Goal: Task Accomplishment & Management: Complete application form

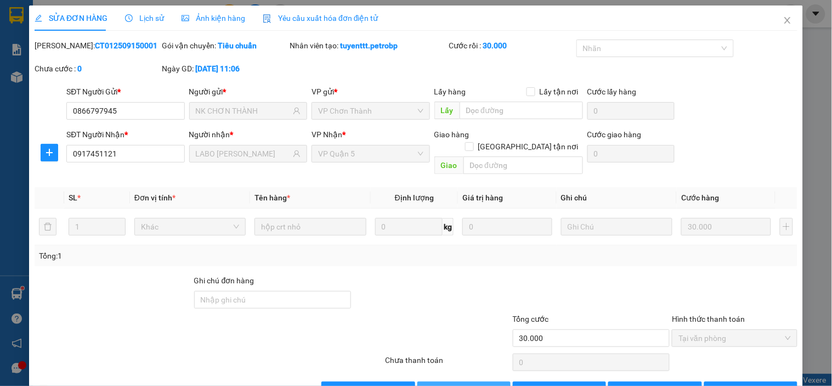
click at [492, 381] on button "Giao hàng" at bounding box center [463, 390] width 93 height 18
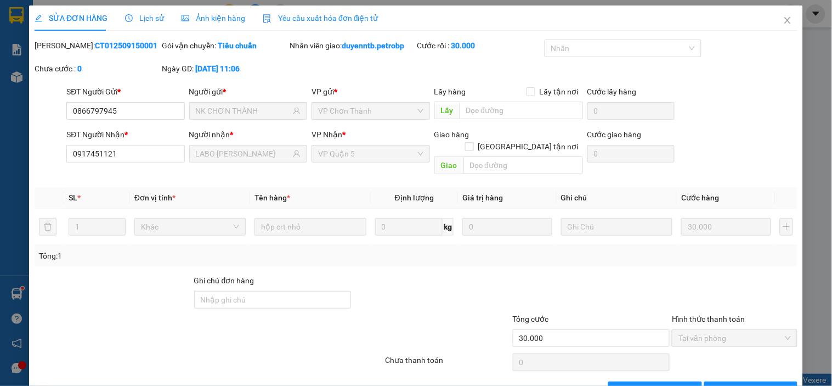
click at [761, 27] on div "SỬA ĐƠN HÀNG Lịch sử Ảnh kiện hàng Yêu cầu xuất hóa đơn điện tử" at bounding box center [416, 17] width 763 height 25
click at [783, 24] on icon "close" at bounding box center [787, 20] width 9 height 9
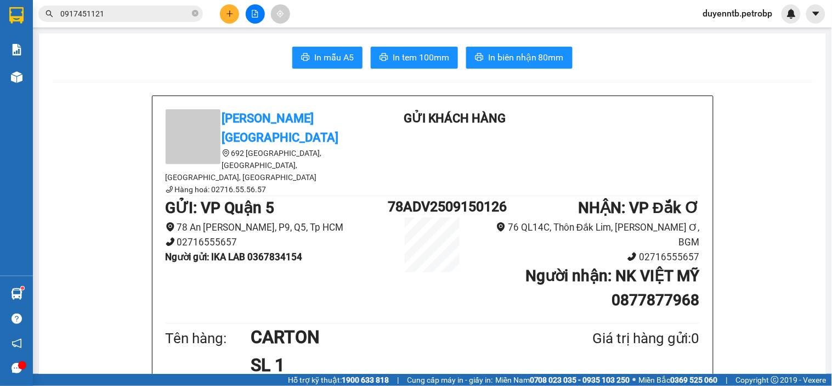
click at [241, 15] on div at bounding box center [255, 13] width 82 height 19
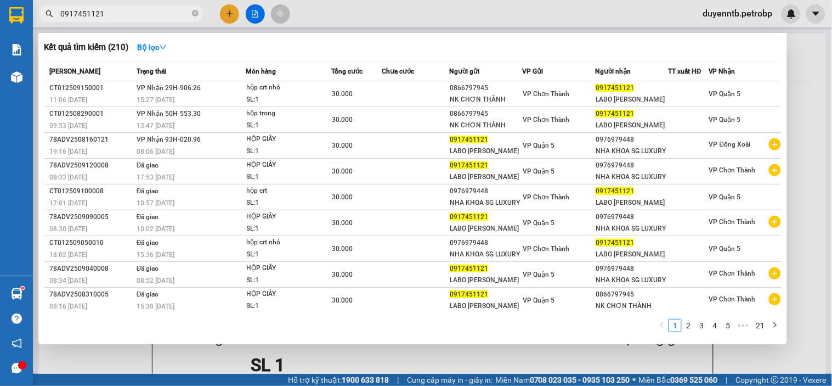
click at [190, 12] on span "0917451121" at bounding box center [120, 13] width 165 height 16
click at [225, 14] on div at bounding box center [416, 193] width 832 height 386
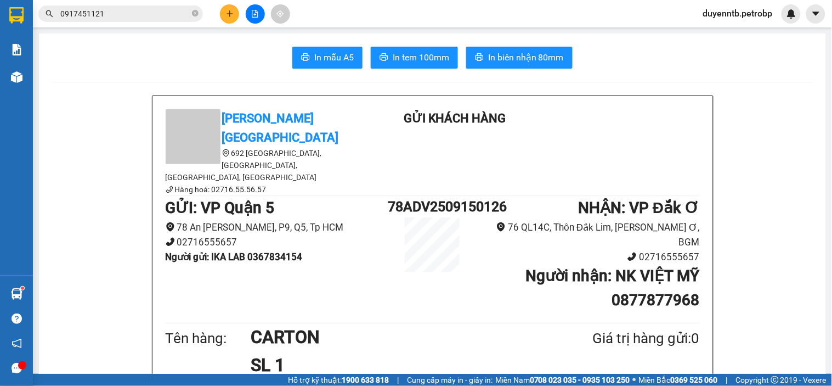
click at [223, 11] on button at bounding box center [229, 13] width 19 height 19
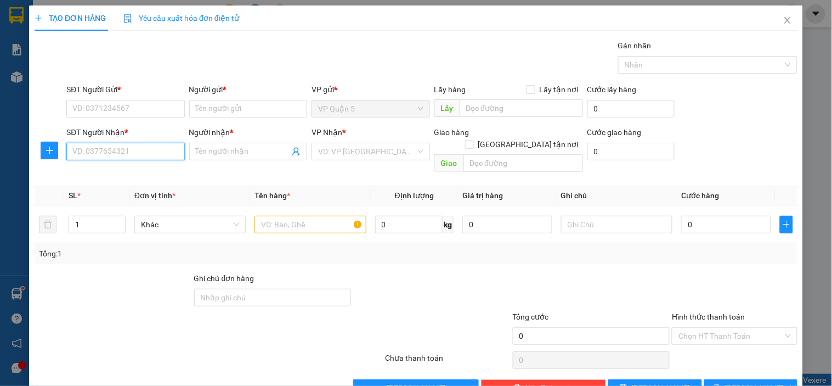
drag, startPoint x: 160, startPoint y: 150, endPoint x: 183, endPoint y: 145, distance: 23.7
click at [166, 150] on input "SĐT Người Nhận *" at bounding box center [125, 152] width 118 height 18
type input "0915715793"
click at [125, 173] on div "0915715793 - A & A" at bounding box center [124, 173] width 104 height 12
type input "A & A"
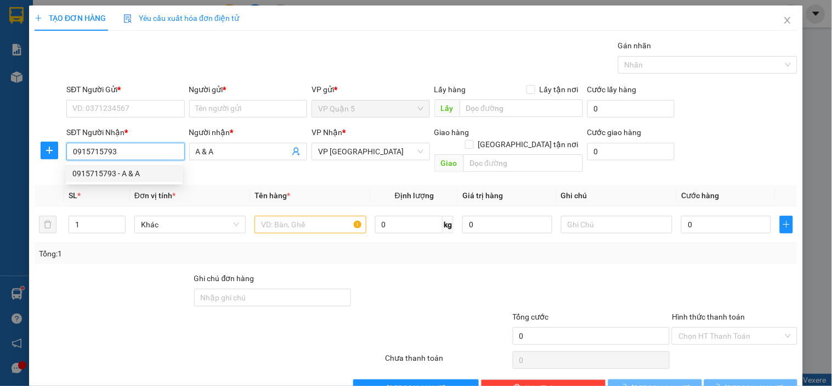
type input "30.000"
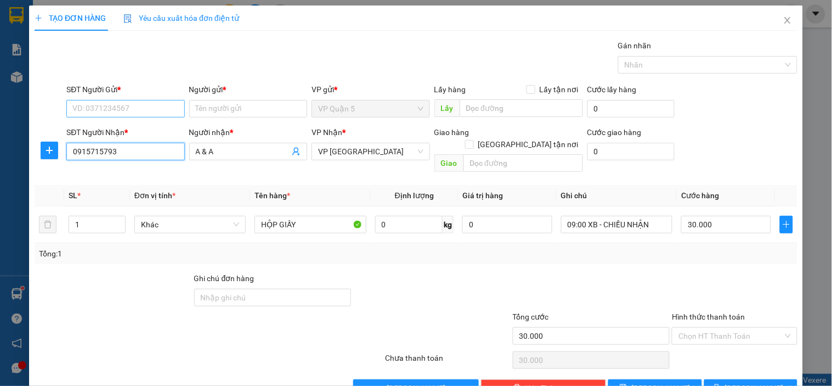
type input "0915715793"
click at [97, 106] on input "SĐT Người Gửi *" at bounding box center [125, 109] width 118 height 18
click at [103, 149] on div "0933810368 - 5G" at bounding box center [127, 148] width 111 height 12
type input "0933810368"
type input "5G"
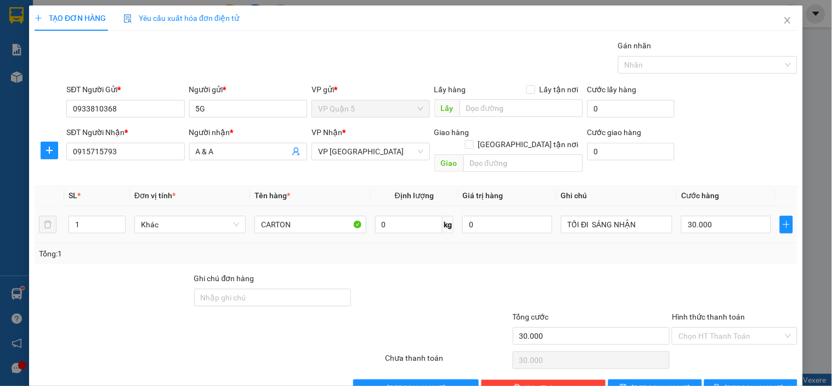
click at [708, 213] on div "30.000" at bounding box center [726, 224] width 90 height 22
click at [709, 216] on input "30.000" at bounding box center [726, 225] width 90 height 18
type input "4"
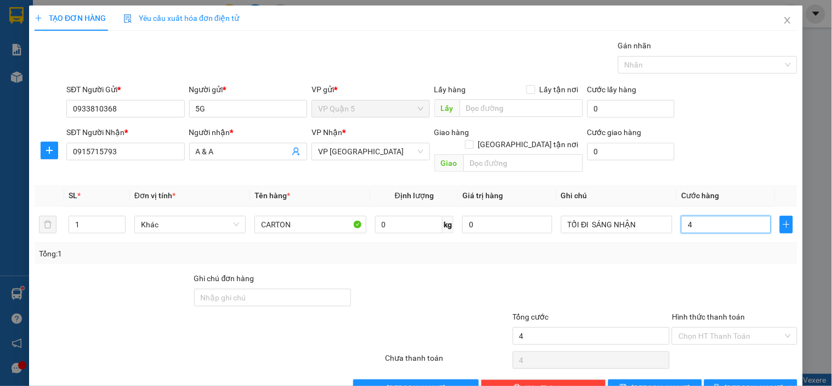
type input "40"
type input "40.000"
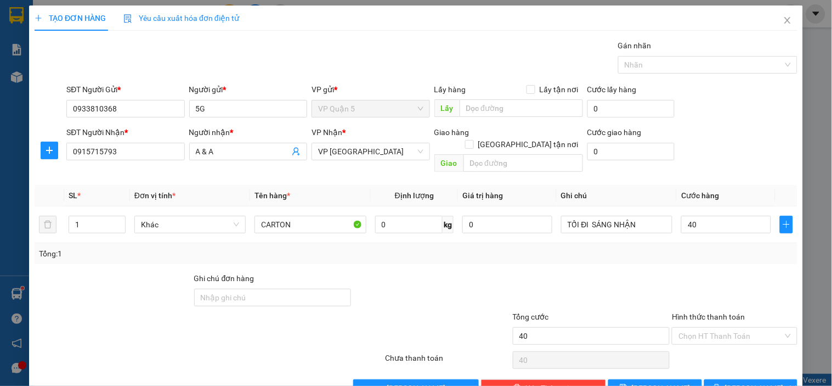
type input "40.000"
drag, startPoint x: 721, startPoint y: 176, endPoint x: 676, endPoint y: 191, distance: 47.5
click at [718, 185] on th "Cước hàng" at bounding box center [726, 195] width 99 height 21
click at [714, 328] on input "Hình thức thanh toán" at bounding box center [731, 336] width 104 height 16
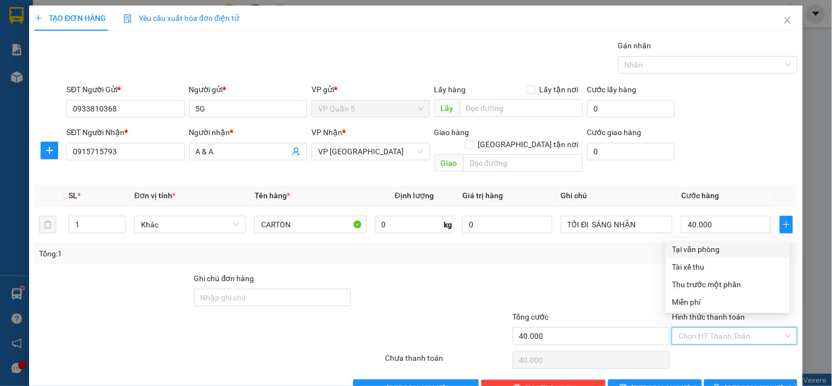
click at [696, 250] on div "Tại văn phòng" at bounding box center [728, 249] width 111 height 12
type input "0"
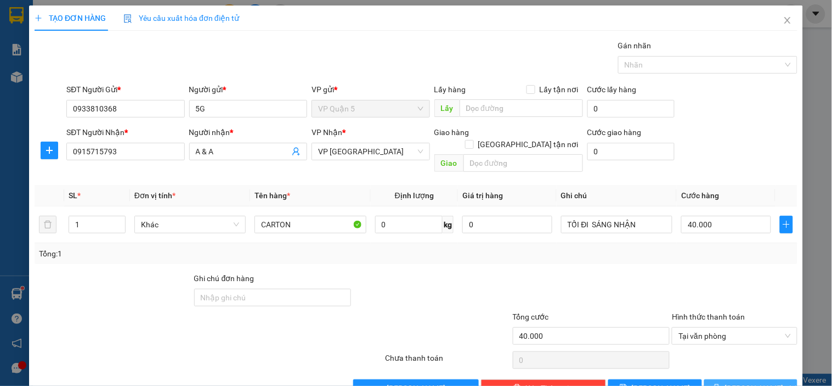
click at [737, 379] on button "[PERSON_NAME] và In" at bounding box center [750, 388] width 93 height 18
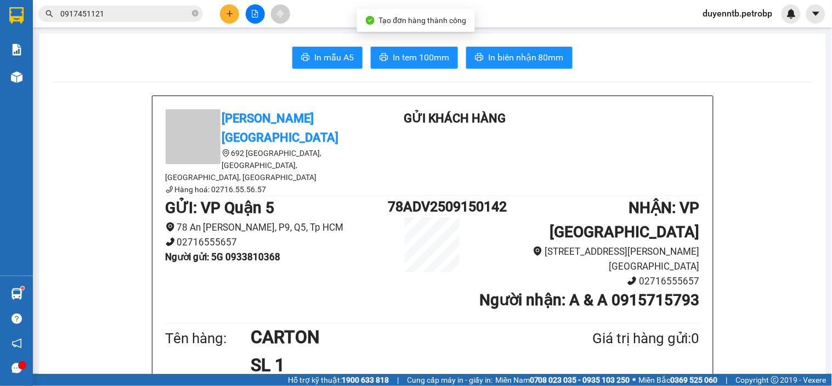
drag, startPoint x: 517, startPoint y: 40, endPoint x: 519, endPoint y: 50, distance: 11.1
click at [520, 56] on span "In biên nhận 80mm" at bounding box center [526, 57] width 76 height 14
click at [421, 53] on span "In tem 100mm" at bounding box center [421, 57] width 57 height 14
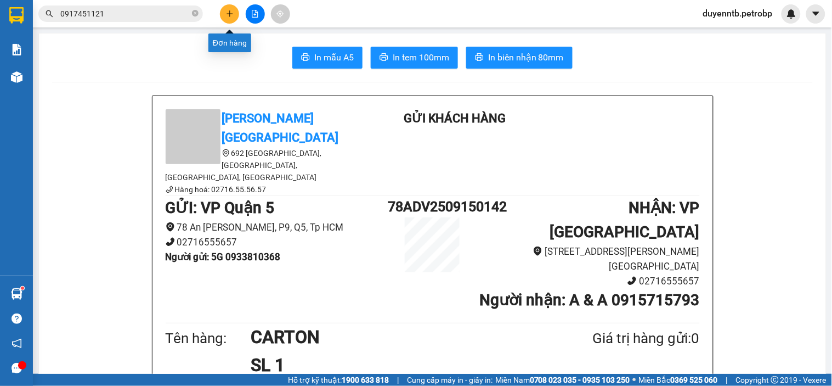
click at [238, 13] on button at bounding box center [229, 13] width 19 height 19
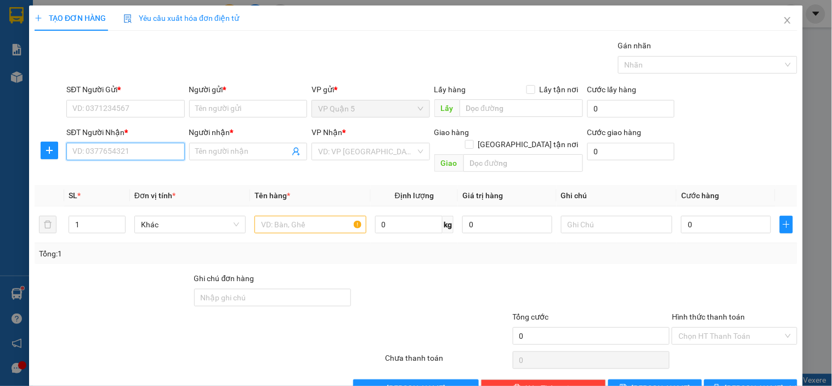
drag, startPoint x: 112, startPoint y: 151, endPoint x: 832, endPoint y: 25, distance: 730.8
click at [112, 152] on input "SĐT Người Nhận *" at bounding box center [125, 152] width 118 height 18
type input "0975120435"
click at [98, 177] on div "0975120435 - NHÂN" at bounding box center [124, 173] width 104 height 12
type input "NHÂN"
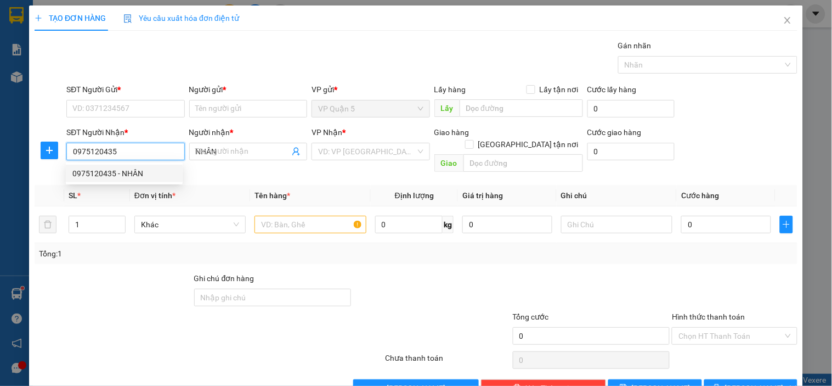
type input "30.000"
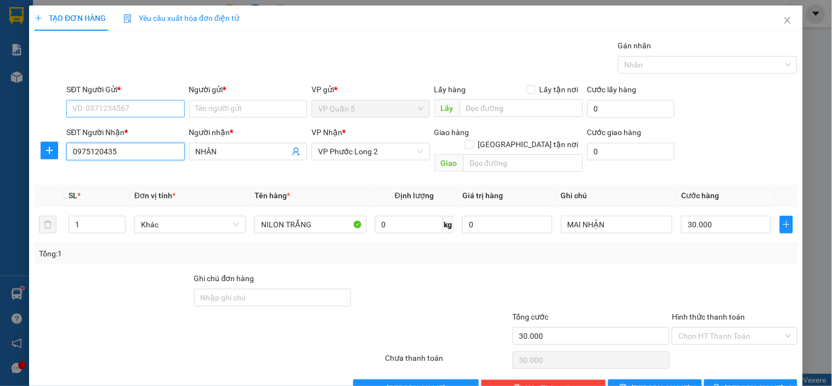
type input "0975120435"
click at [121, 104] on input "SĐT Người Gửi *" at bounding box center [125, 109] width 118 height 18
drag, startPoint x: 133, startPoint y: 129, endPoint x: 120, endPoint y: 120, distance: 16.5
click at [133, 129] on div "0338785341 - BI" at bounding box center [124, 131] width 104 height 12
type input "0338785341"
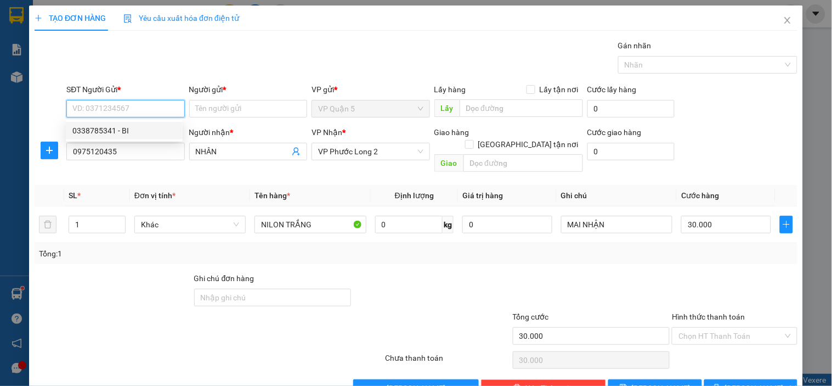
type input "BI"
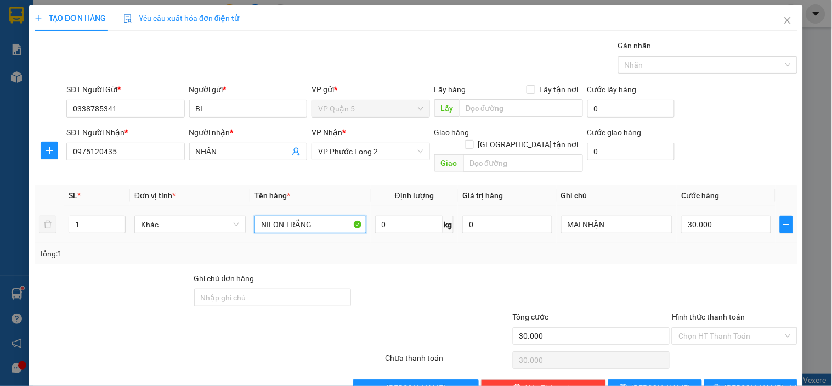
click at [331, 216] on input "NILON TRẮNG" at bounding box center [310, 225] width 111 height 18
type input "NILON TRẮNG DÀI"
click at [755, 382] on span "[PERSON_NAME] và In" at bounding box center [763, 388] width 77 height 12
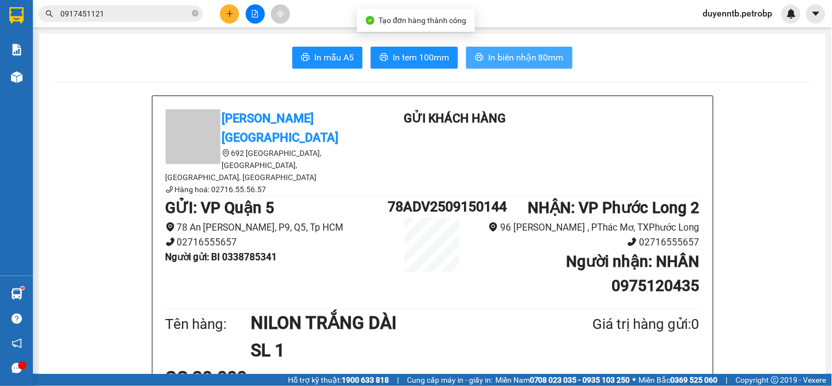
click at [522, 52] on span "In biên nhận 80mm" at bounding box center [526, 57] width 76 height 14
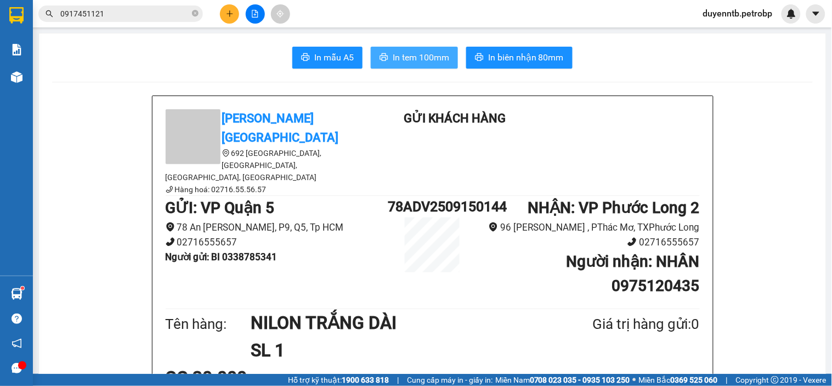
click at [419, 53] on span "In tem 100mm" at bounding box center [421, 57] width 57 height 14
click at [223, 11] on button at bounding box center [229, 13] width 19 height 19
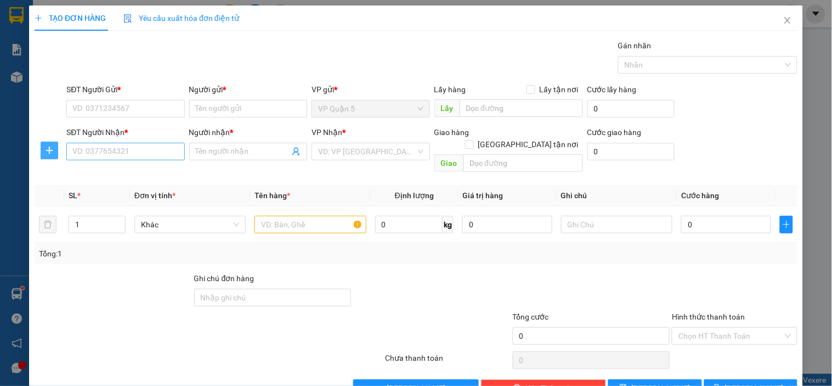
drag, startPoint x: 40, startPoint y: 146, endPoint x: 83, endPoint y: 155, distance: 43.7
click at [48, 146] on span "plus" at bounding box center [49, 150] width 16 height 9
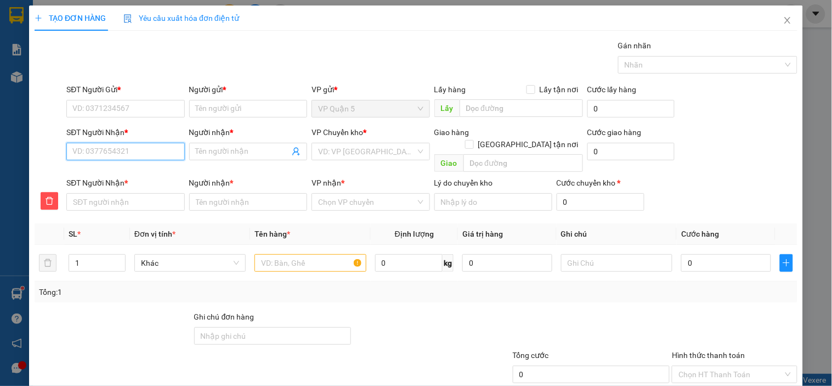
click at [114, 154] on input "SĐT Người Nhận *" at bounding box center [125, 152] width 118 height 18
type input "0"
type input "09"
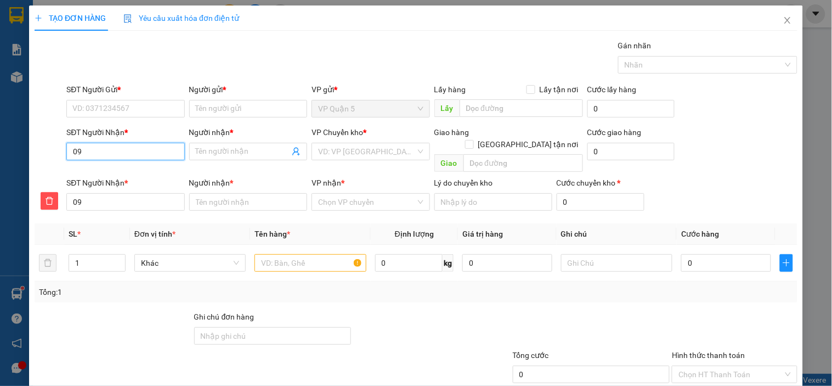
type input "097"
type input "0975"
type input "09756"
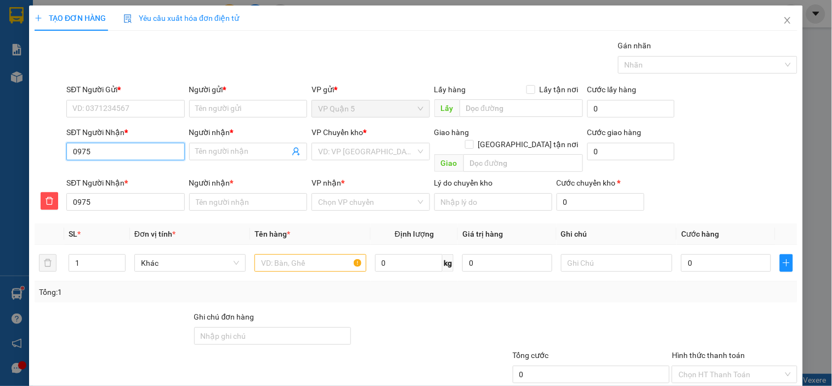
type input "09756"
type input "097568"
type input "0975689"
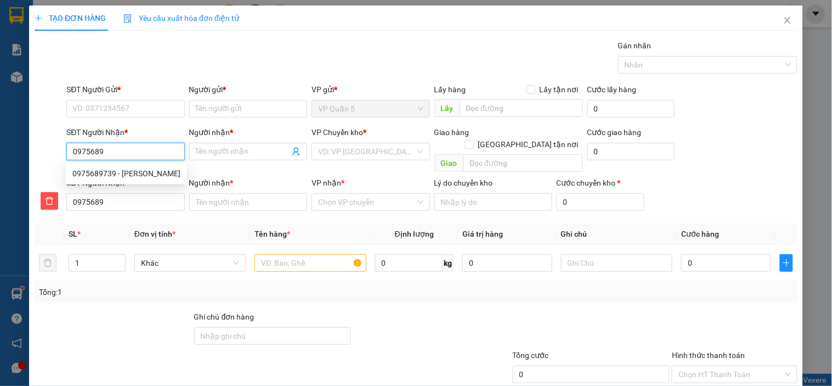
type input "09756897"
type input "097568973"
type input "0975689739"
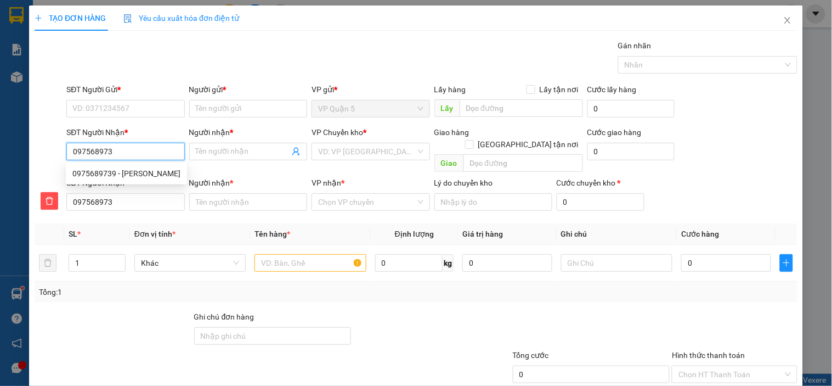
type input "0975689739"
drag, startPoint x: 156, startPoint y: 173, endPoint x: 289, endPoint y: 53, distance: 179.4
click at [155, 173] on div "0975689739 - [PERSON_NAME]" at bounding box center [126, 173] width 108 height 12
type input "huy hoàng"
type input "CÂY XĂNG NGHĨA THẮNG 2"
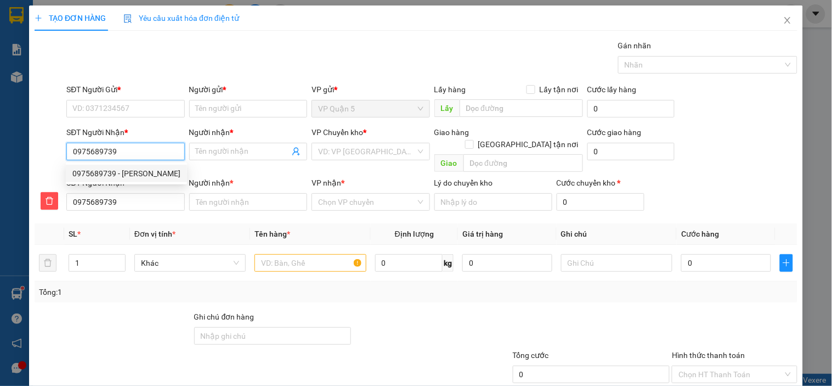
type input "huy hoàng"
type input "30.000"
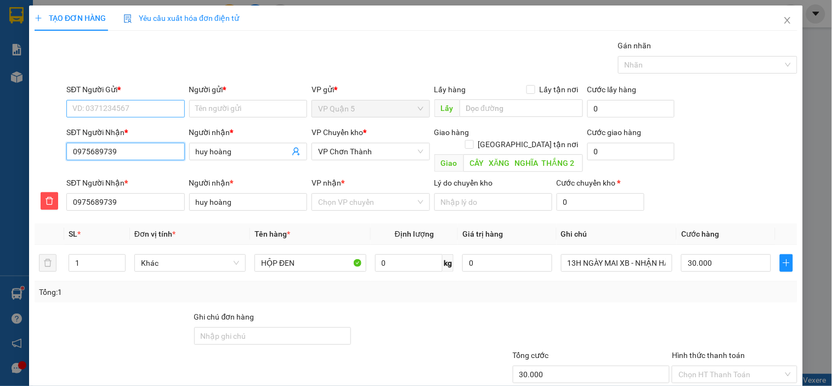
type input "0975689739"
click at [166, 106] on input "SĐT Người Gửi *" at bounding box center [125, 109] width 118 height 18
type input "0909384088"
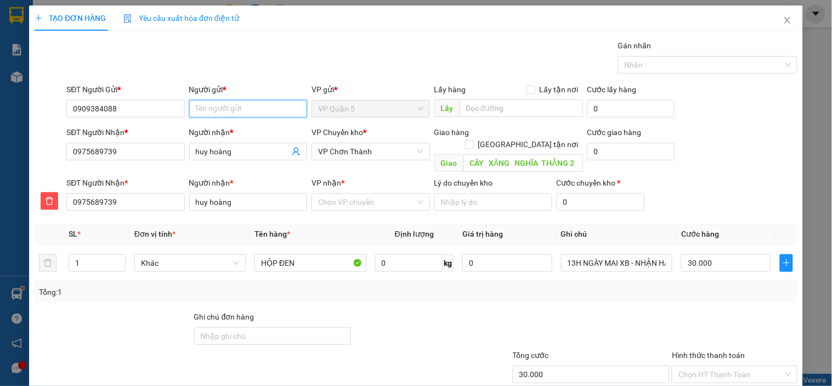
click at [213, 104] on input "Người gửi *" at bounding box center [248, 109] width 118 height 18
click at [409, 152] on span "VP Chơn Thành" at bounding box center [370, 151] width 105 height 16
type input "LƯỢNG SPORT"
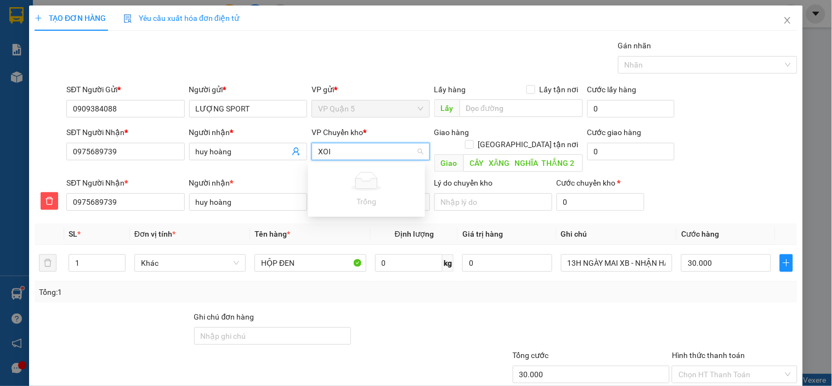
type input "XO"
click at [382, 171] on div "VP Đồng Xoài" at bounding box center [367, 173] width 104 height 12
click at [349, 194] on input "VP nhận *" at bounding box center [366, 202] width 97 height 16
type input "THANH"
click at [330, 217] on div "VP Chơn Thành" at bounding box center [367, 212] width 104 height 12
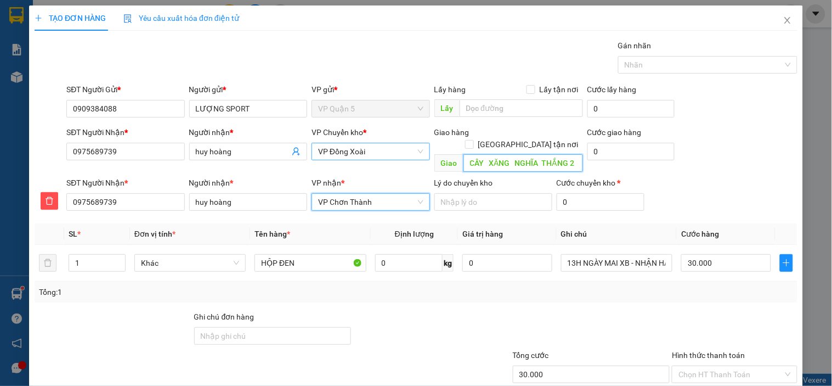
click at [529, 154] on input "CÂY XĂNG NGHĨA THẮNG 2" at bounding box center [524, 163] width 120 height 18
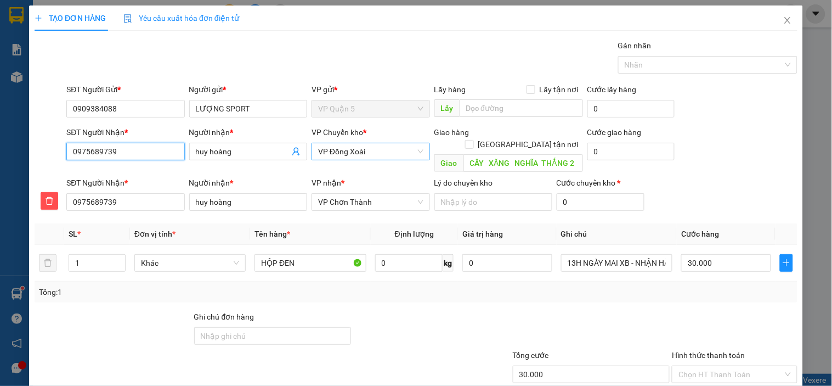
click at [114, 153] on input "0975689739" at bounding box center [125, 152] width 118 height 18
click at [116, 153] on input "0975689739" at bounding box center [125, 152] width 118 height 18
click at [743, 121] on div "SĐT Người Gửi * 0909384088 Người gửi * LƯỢNG SPORT VP gửi * VP Quận 5 Lấy hàng …" at bounding box center [432, 102] width 736 height 38
click at [530, 154] on input "CÂY XĂNG NGHĨA THẮNG 2" at bounding box center [524, 163] width 120 height 18
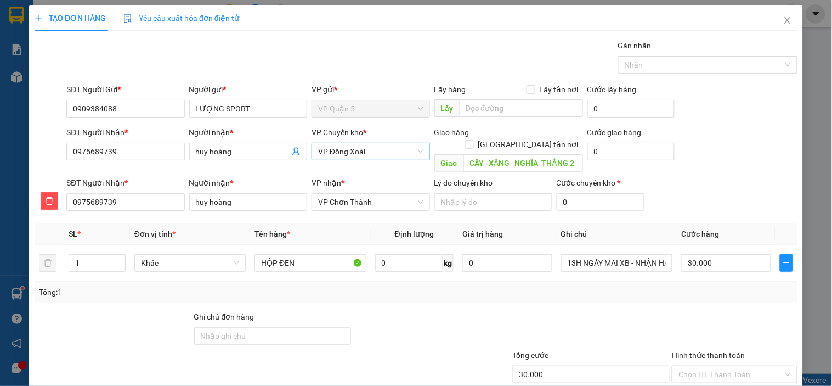
click at [715, 142] on div "SĐT Người Nhận * 0975689739 Người nhận * huy hoàng VP [PERSON_NAME] * VP Đồng X…" at bounding box center [432, 151] width 736 height 50
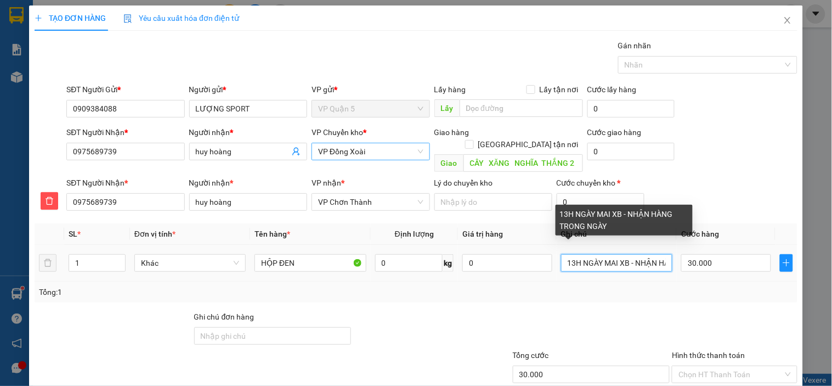
click at [613, 256] on input "13H NGÀY MAI XB - NHẬN HÀNG TRONG NGÀY" at bounding box center [616, 263] width 111 height 18
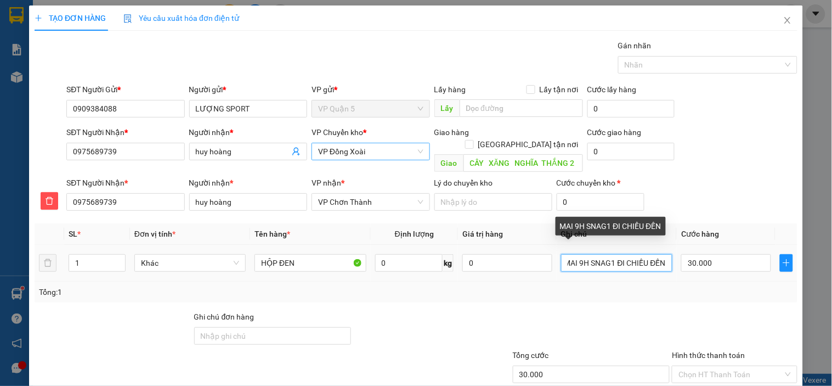
scroll to position [0, 7]
type input "MAI 9H SNAG1 ĐI CHIỀU ĐẾN"
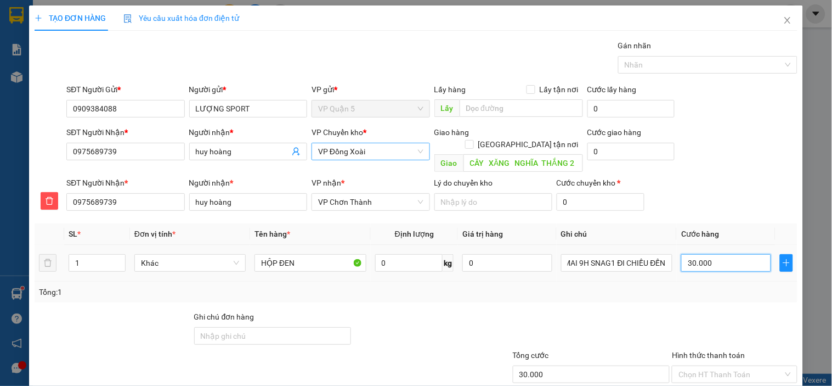
scroll to position [0, 0]
click at [719, 255] on input "30.000" at bounding box center [726, 263] width 90 height 18
type input "4"
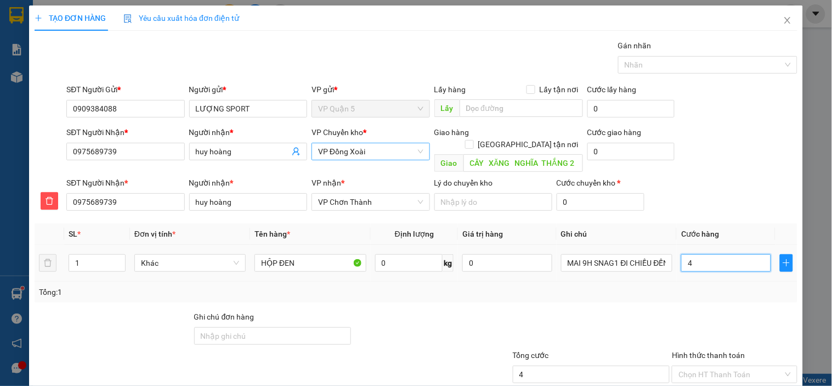
type input "40"
type input "400"
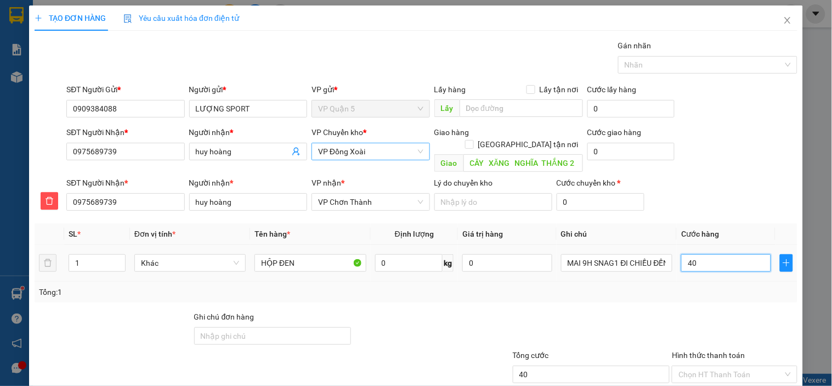
type input "400"
type input "4.000"
type input "40.000"
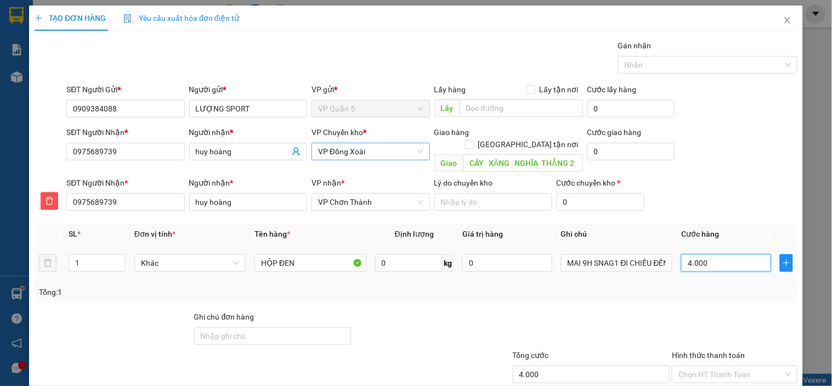
type input "40.000"
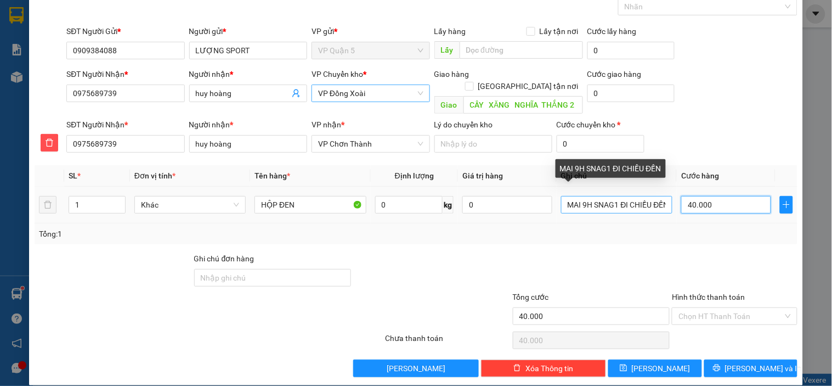
type input "40.000"
click at [612, 196] on input "MAI 9H SNAG1 ĐI CHIỀU ĐẾN" at bounding box center [616, 205] width 111 height 18
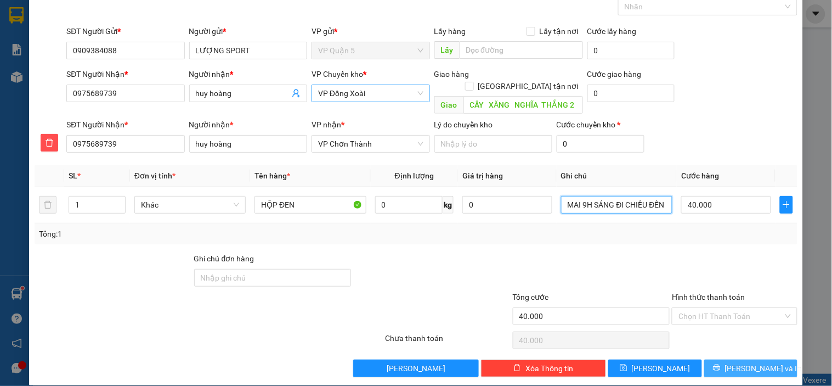
type input "MAI 9H SÁNG ĐI CHIỀU ĐẾN"
click at [757, 362] on span "[PERSON_NAME] và In" at bounding box center [763, 368] width 77 height 12
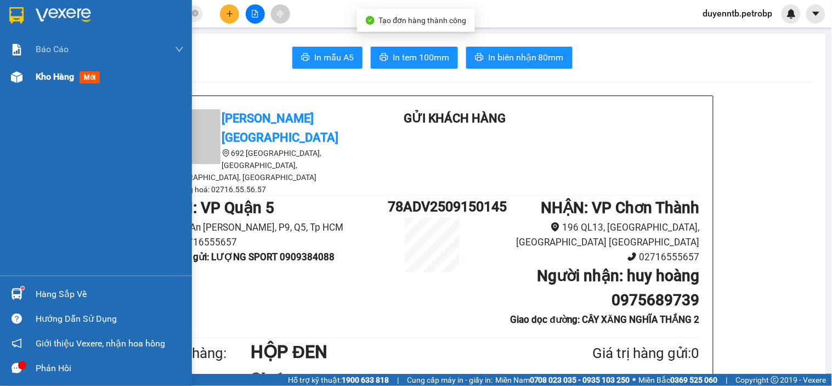
click at [60, 78] on span "Kho hàng" at bounding box center [55, 76] width 38 height 10
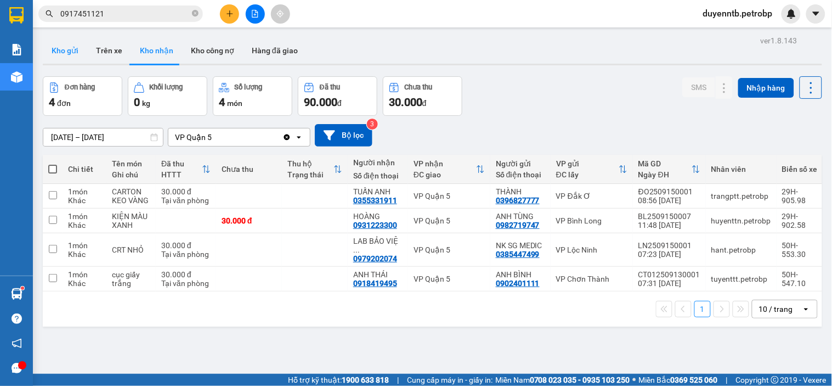
click at [72, 49] on button "Kho gửi" at bounding box center [65, 50] width 44 height 26
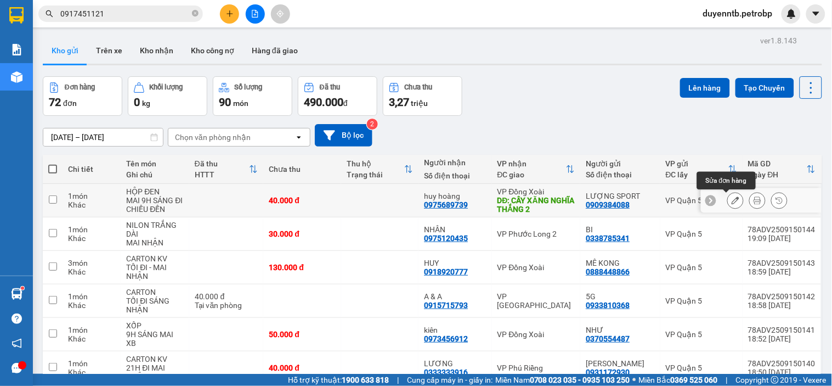
click at [727, 199] on div at bounding box center [735, 200] width 16 height 16
click at [732, 199] on icon at bounding box center [736, 200] width 8 height 8
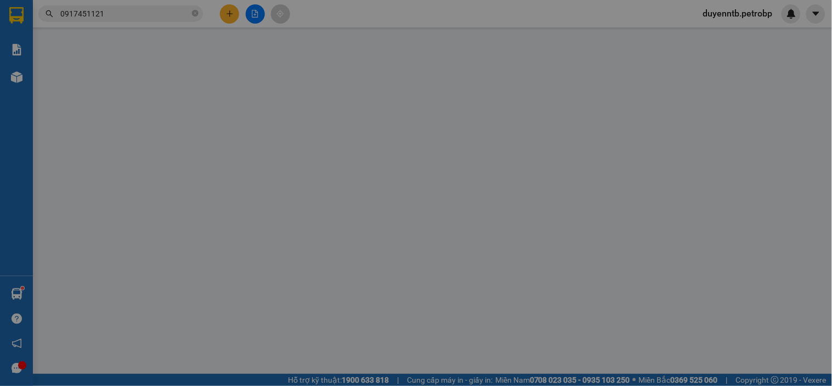
type input "0909384088"
type input "0975689739"
type input "CÂY XĂNG NGHĨA THẮNG 2"
type input "40.000"
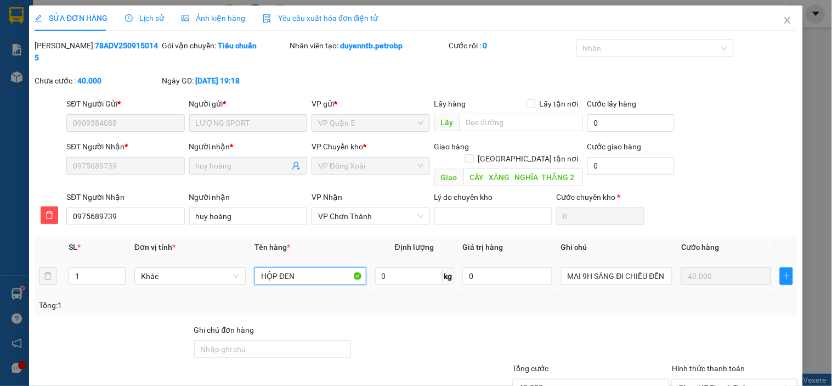
click at [312, 267] on input "HỘP ĐEN" at bounding box center [310, 276] width 111 height 18
drag, startPoint x: 312, startPoint y: 250, endPoint x: 329, endPoint y: 242, distance: 19.2
click at [324, 267] on input "HỘP ĐEN" at bounding box center [310, 276] width 111 height 18
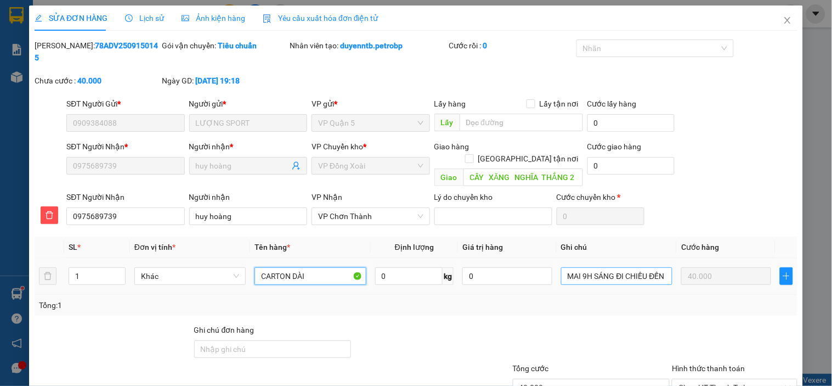
scroll to position [59, 0]
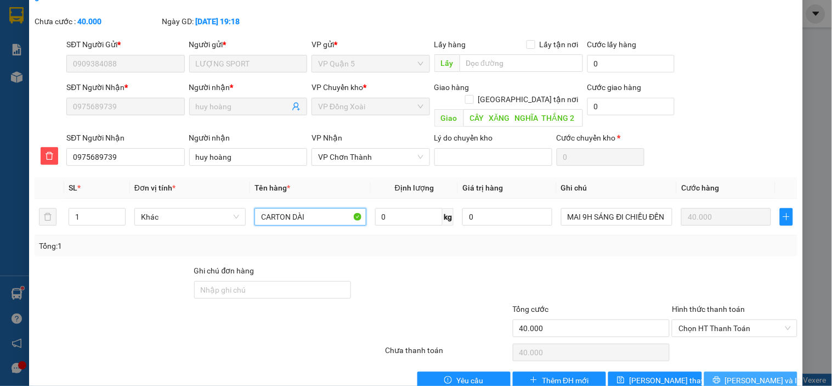
type input "CARTON DÀI"
click at [714, 371] on button "[PERSON_NAME] và In" at bounding box center [750, 380] width 93 height 18
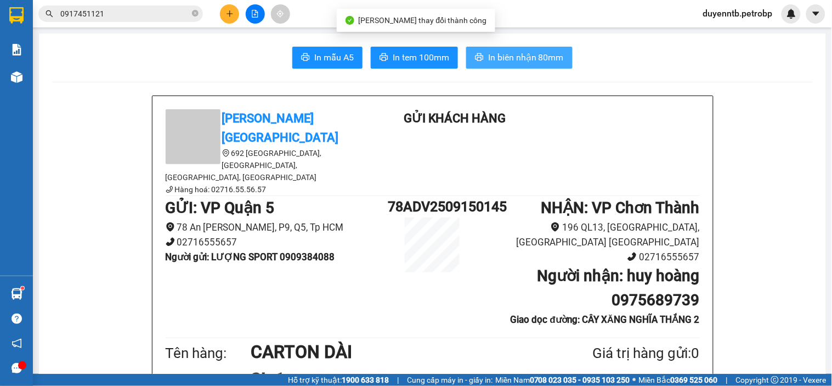
click at [489, 48] on button "In biên nhận 80mm" at bounding box center [519, 58] width 106 height 22
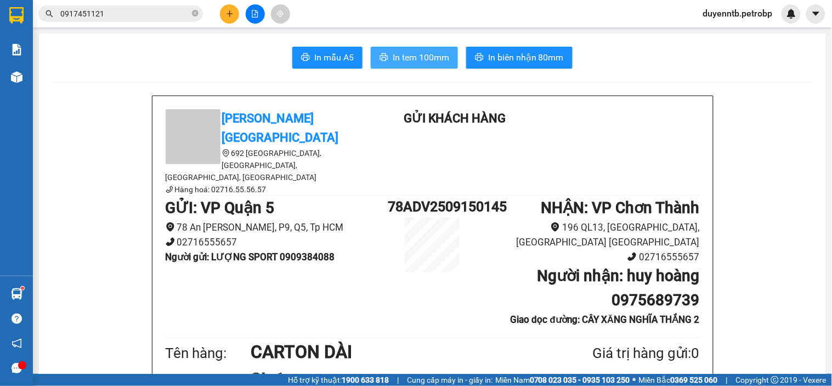
click at [448, 64] on button "In tem 100mm" at bounding box center [414, 58] width 87 height 22
click at [226, 18] on button at bounding box center [229, 13] width 19 height 19
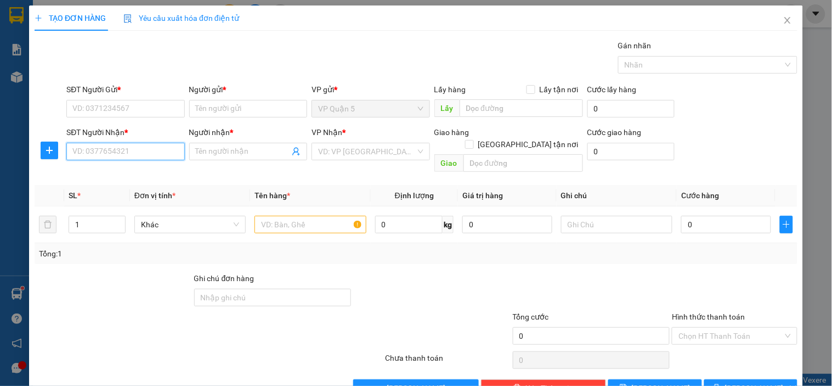
click at [130, 151] on input "SĐT Người Nhận *" at bounding box center [125, 152] width 118 height 18
type input "0947760707"
click at [145, 177] on div "0947760707 - AN PHÚC 2" at bounding box center [124, 173] width 104 height 12
type input "AN PHÚC 2"
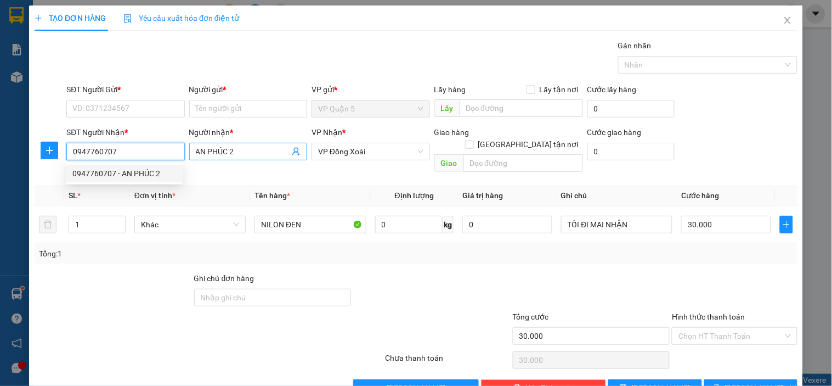
type input "30.000"
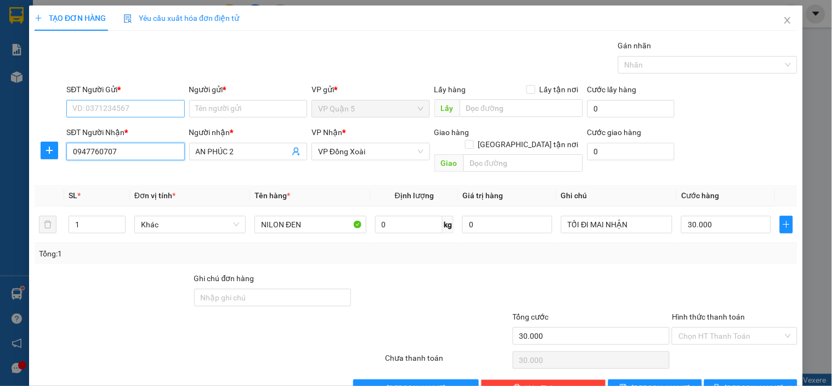
type input "0947760707"
click at [143, 111] on input "SĐT Người Gửi *" at bounding box center [125, 109] width 118 height 18
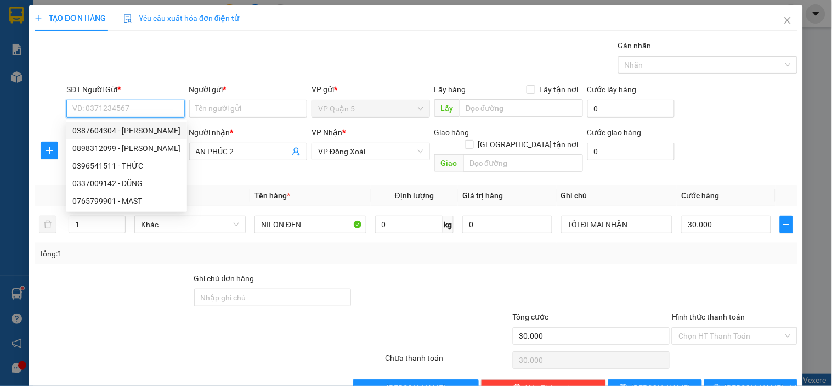
click at [142, 116] on input "SĐT Người Gửi *" at bounding box center [125, 109] width 118 height 18
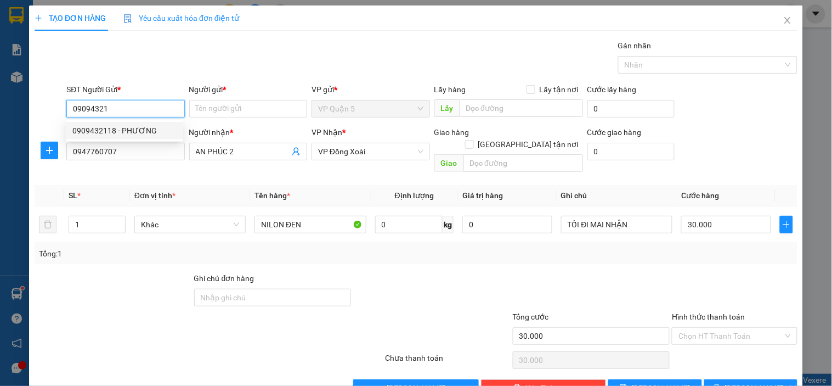
click at [151, 132] on div "0909432118 - PHƯƠNG" at bounding box center [124, 131] width 104 height 12
type input "0909432118"
type input "PHƯƠNG"
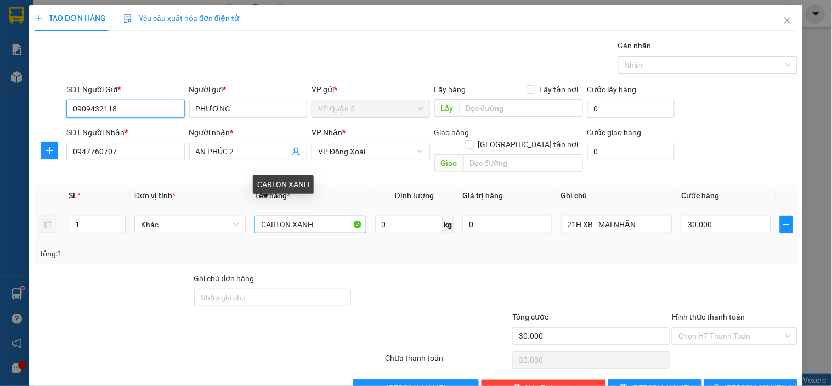
type input "0909432118"
click at [311, 216] on input "CARTON XANH" at bounding box center [310, 225] width 111 height 18
click at [312, 216] on input "CARTON XANH" at bounding box center [310, 225] width 111 height 18
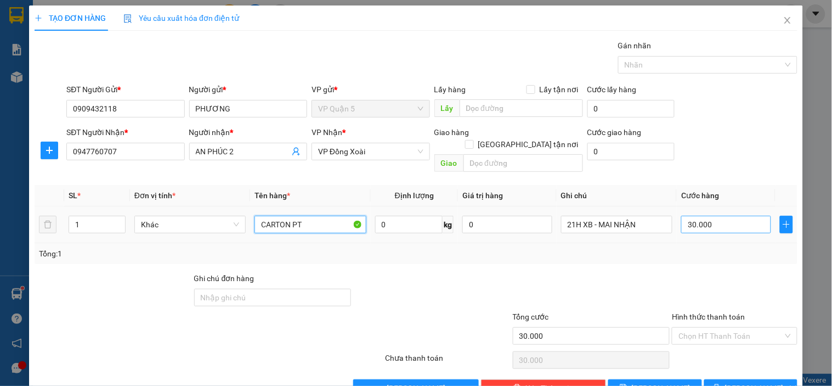
type input "CARTON PT"
click at [723, 216] on input "30.000" at bounding box center [726, 225] width 90 height 18
type input "4"
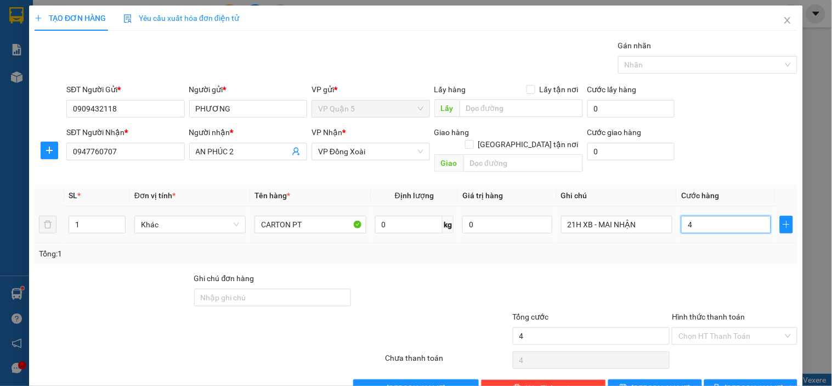
type input "40"
type input "400"
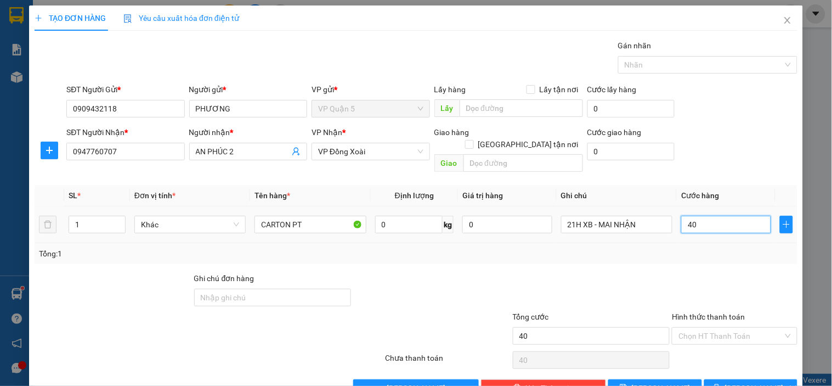
type input "400"
type input "4.000"
type input "40.000"
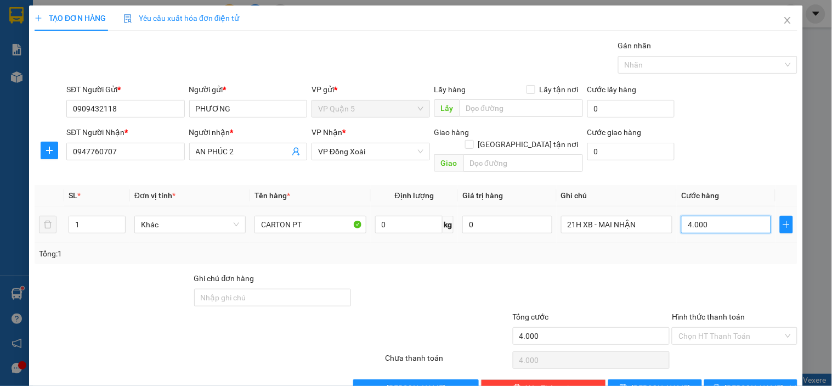
type input "40.000"
click at [753, 382] on span "[PERSON_NAME] và In" at bounding box center [763, 388] width 77 height 12
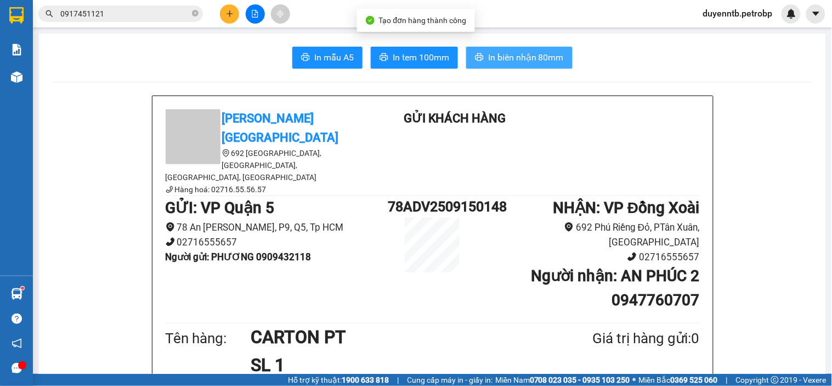
click at [501, 57] on span "In biên nhận 80mm" at bounding box center [526, 57] width 76 height 14
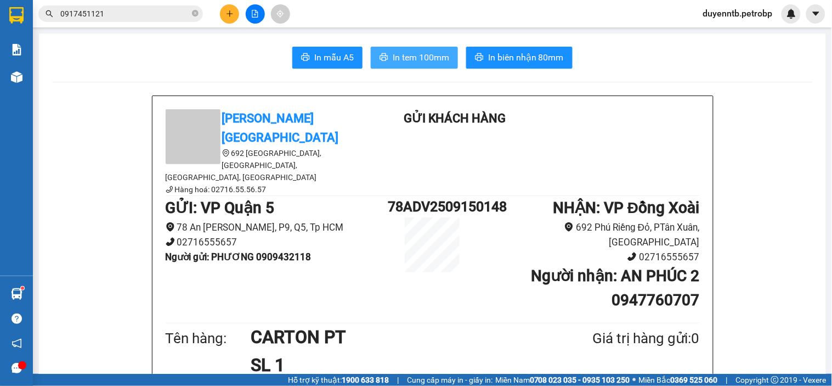
click at [409, 58] on span "In tem 100mm" at bounding box center [421, 57] width 57 height 14
click at [226, 12] on icon "plus" at bounding box center [230, 14] width 8 height 8
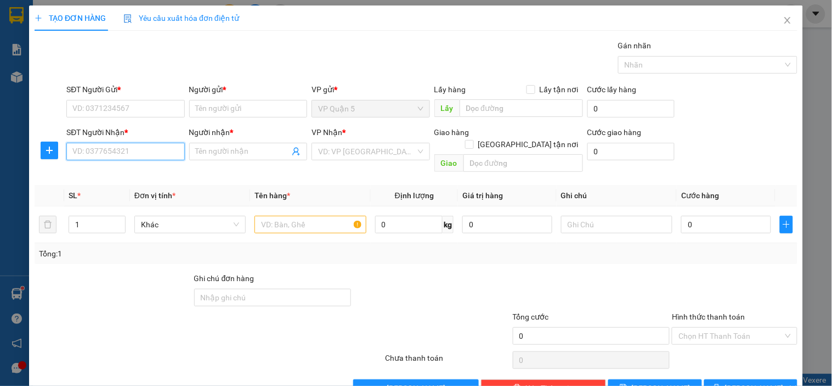
click at [103, 156] on input "SĐT Người Nhận *" at bounding box center [125, 152] width 118 height 18
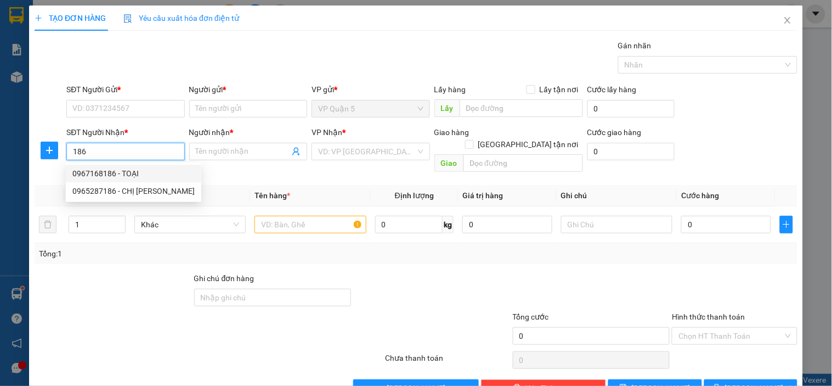
click at [144, 177] on div "0967168186 - TOẠI" at bounding box center [133, 173] width 122 height 12
type input "0967168186"
type input "TOẠI"
type input "30.000"
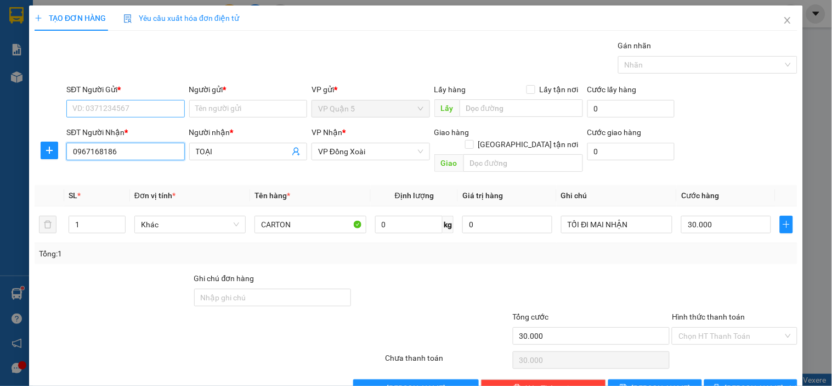
type input "0967168186"
click at [145, 111] on input "SĐT Người Gửi *" at bounding box center [125, 109] width 118 height 18
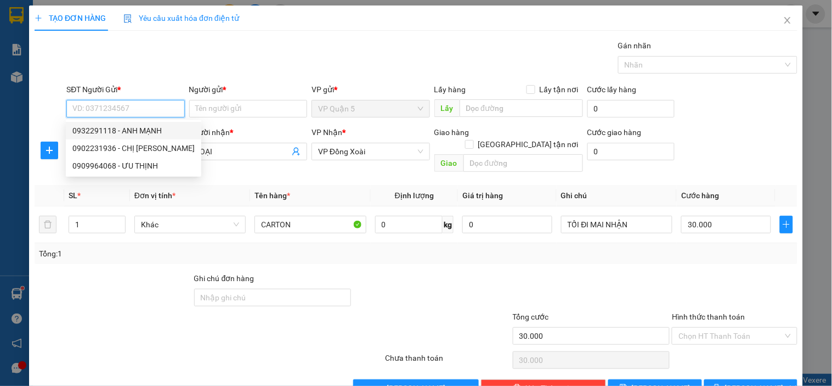
click at [139, 135] on div "0932291118 - ANH MẠNH" at bounding box center [133, 131] width 122 height 12
type input "0932291118"
type input "ANH MẠNH"
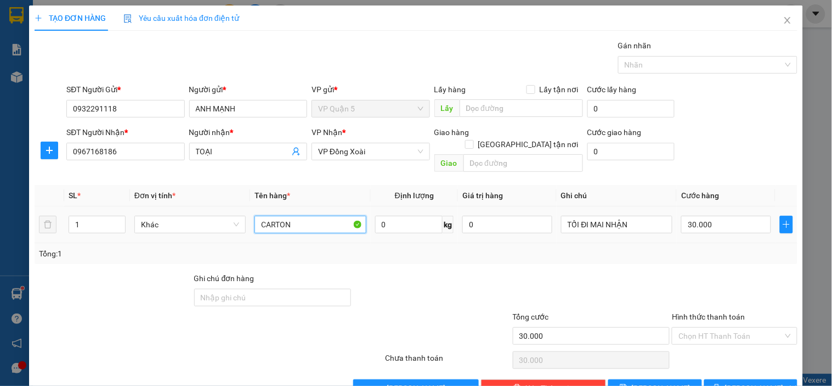
click at [291, 216] on input "CARTON" at bounding box center [310, 225] width 111 height 18
type input "XỐP NHỎ"
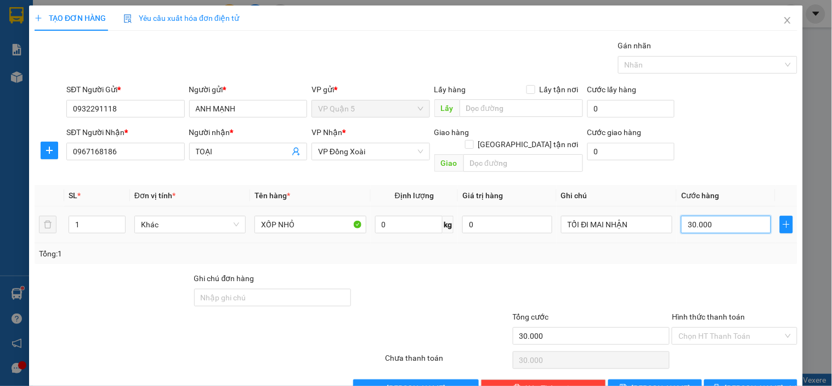
click at [707, 216] on input "30.000" at bounding box center [726, 225] width 90 height 18
type input "4"
type input "40"
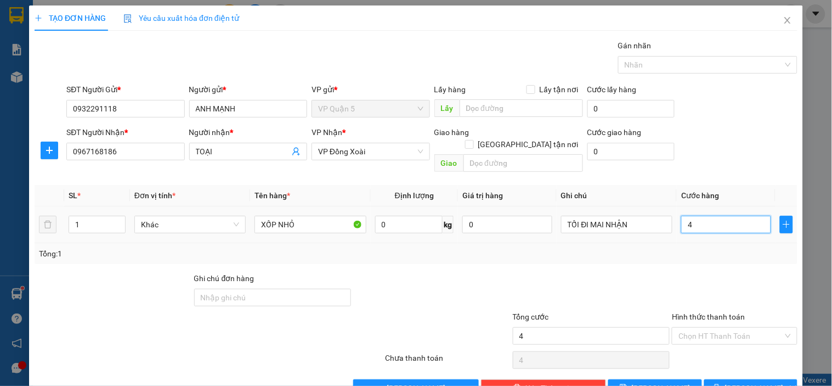
type input "40"
type input "400"
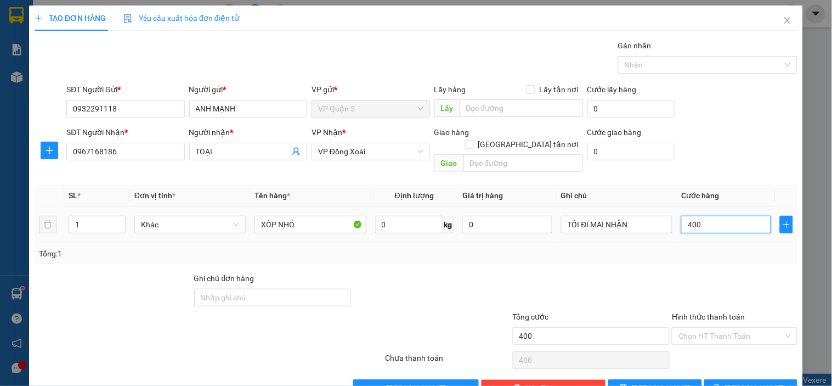
type input "4.000"
type input "40.000"
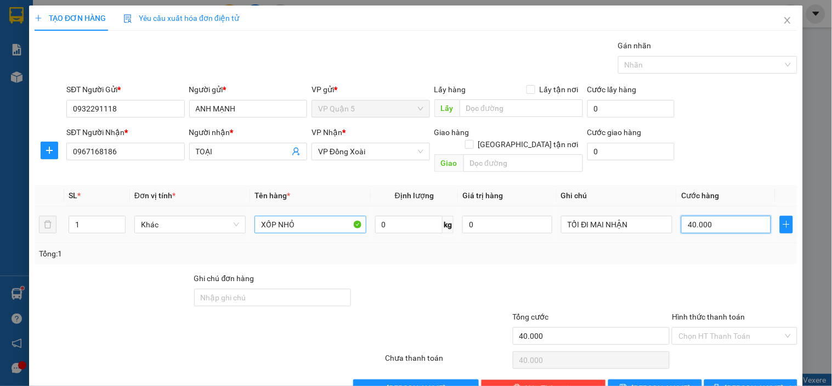
type input "40.000"
click at [311, 216] on input "XỐP NHỎ" at bounding box center [310, 225] width 111 height 18
type input "XỐP NHỎ PT"
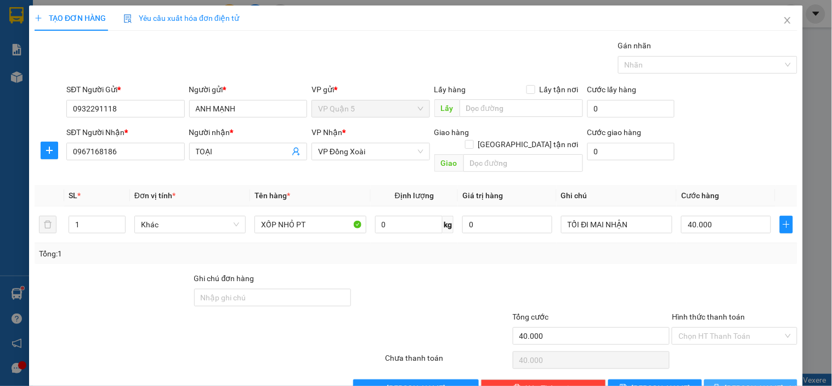
click at [744, 382] on span "[PERSON_NAME] và In" at bounding box center [763, 388] width 77 height 12
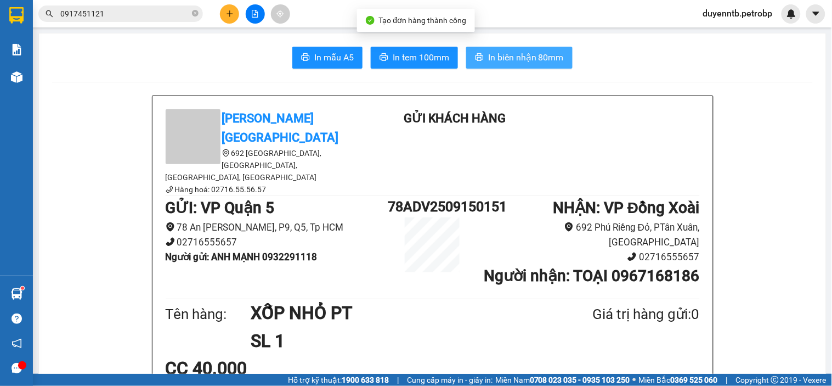
click at [522, 55] on span "In biên nhận 80mm" at bounding box center [526, 57] width 76 height 14
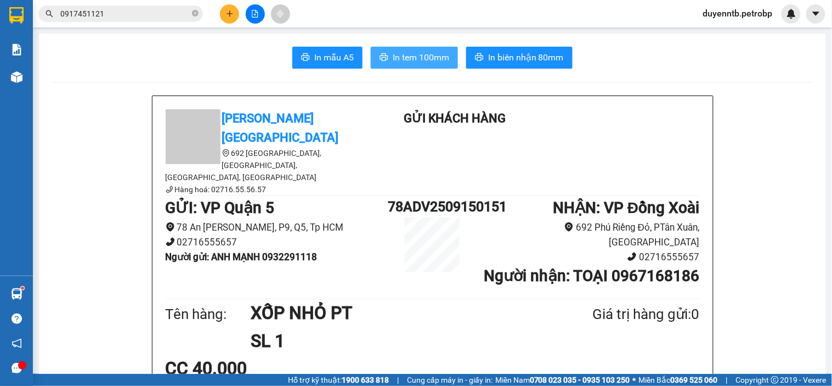
click at [436, 64] on button "In tem 100mm" at bounding box center [414, 58] width 87 height 22
click at [233, 14] on icon "plus" at bounding box center [230, 14] width 8 height 8
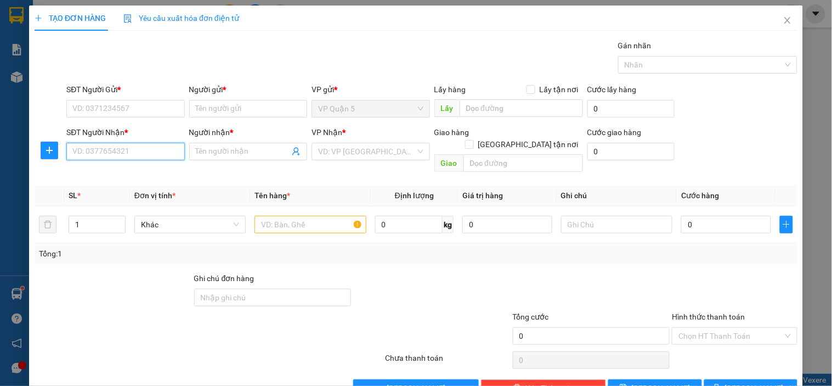
click at [123, 153] on input "SĐT Người Nhận *" at bounding box center [125, 152] width 118 height 18
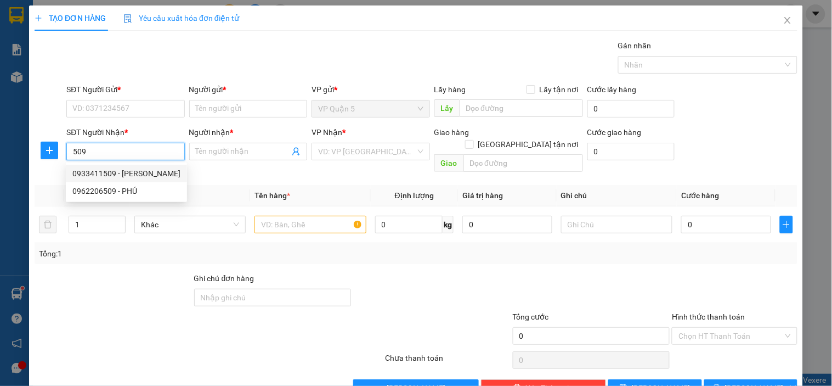
click at [81, 171] on div "0933411509 - [PERSON_NAME]" at bounding box center [126, 173] width 108 height 12
type input "0933411509"
type input "[PERSON_NAME]"
type input "200.000"
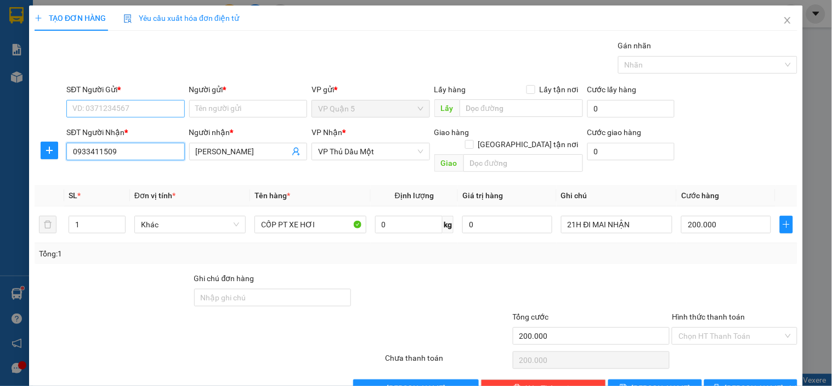
type input "0933411509"
click at [145, 104] on input "SĐT Người Gửi *" at bounding box center [125, 109] width 118 height 18
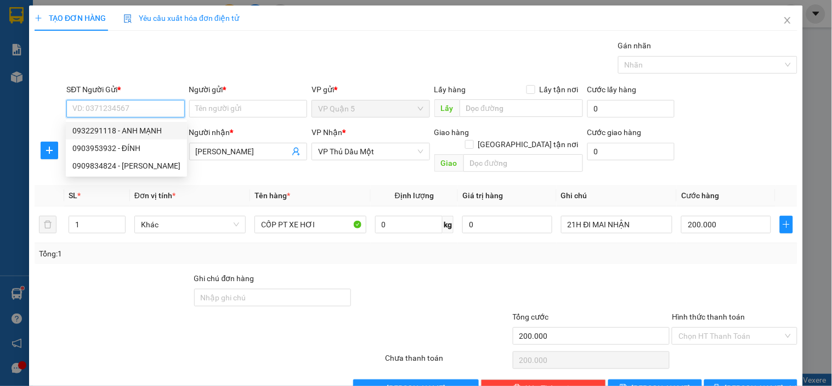
click at [133, 131] on div "0932291118 - ANH MẠNH" at bounding box center [126, 131] width 108 height 12
type input "0932291118"
type input "ANH MẠNH"
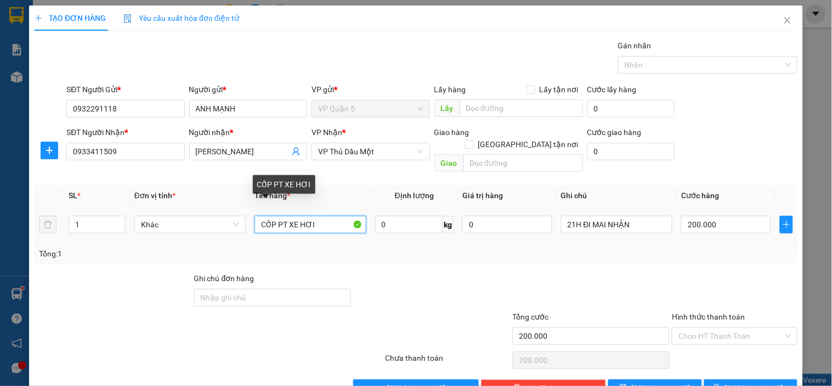
click at [315, 216] on input "CỐP PT XE HƠI" at bounding box center [310, 225] width 111 height 18
type input "CARTON DẸP"
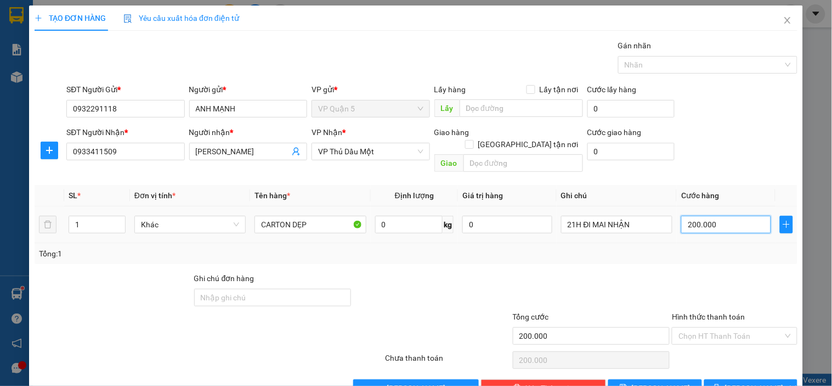
click at [716, 216] on input "200.000" at bounding box center [726, 225] width 90 height 18
type input "3"
type input "30"
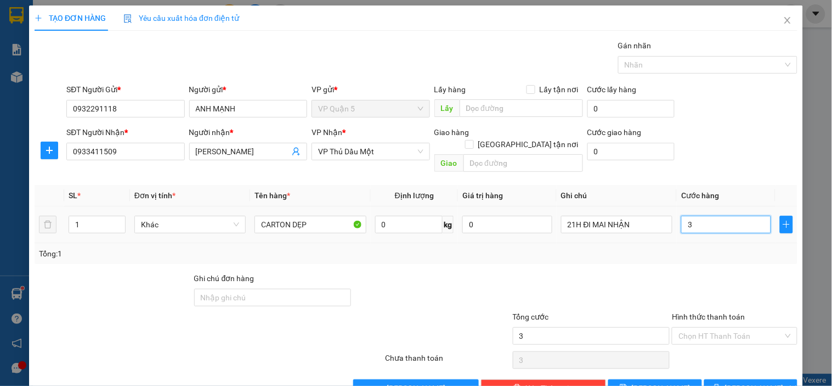
type input "30"
type input "300"
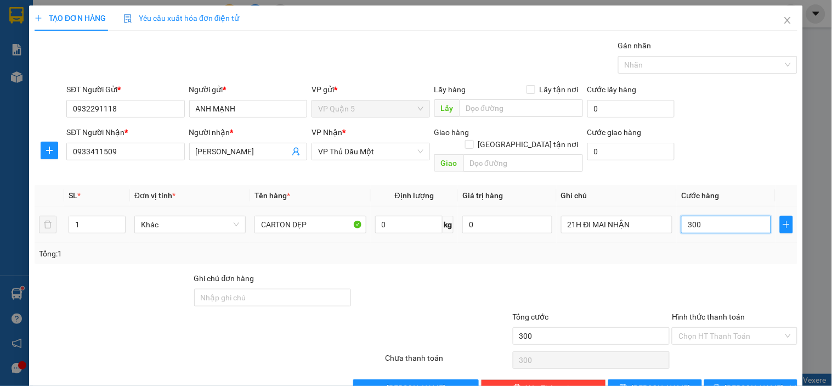
type input "3.000"
type input "30.000"
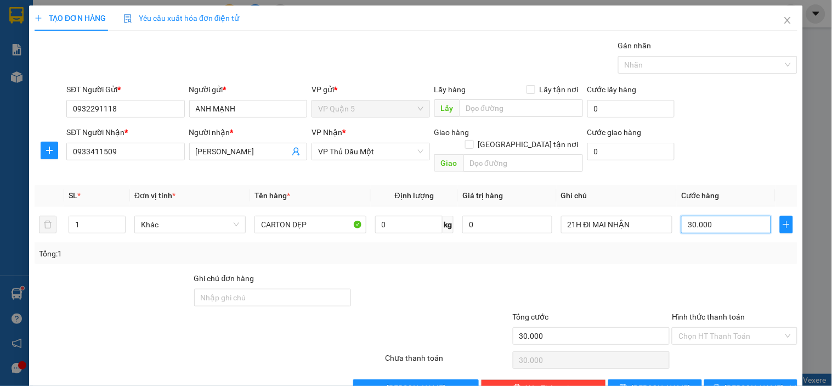
scroll to position [20, 0]
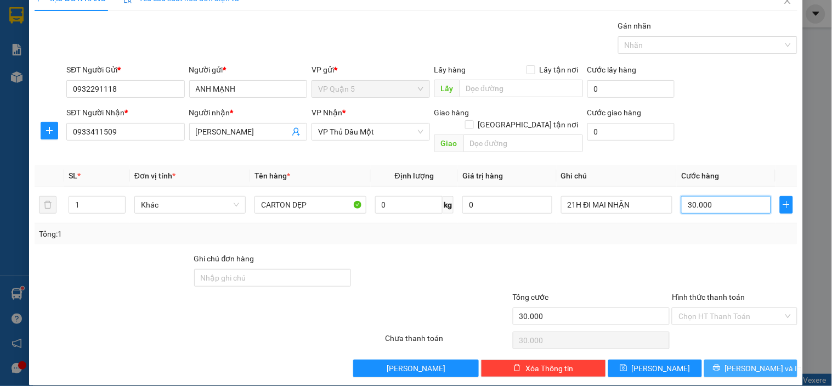
type input "30.000"
click at [736, 362] on span "[PERSON_NAME] và In" at bounding box center [763, 368] width 77 height 12
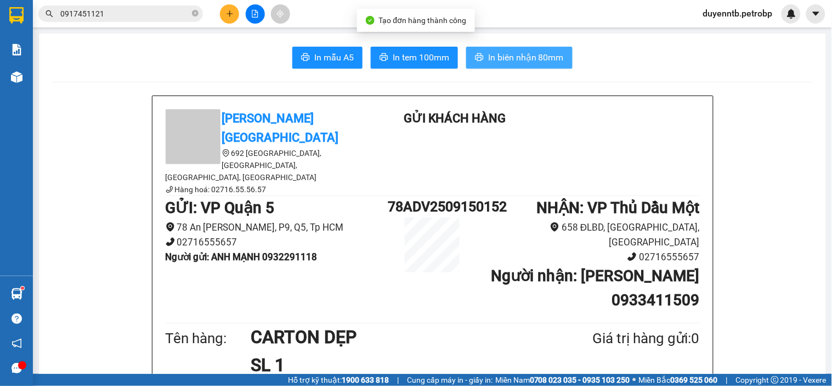
click at [528, 52] on span "In biên nhận 80mm" at bounding box center [526, 57] width 76 height 14
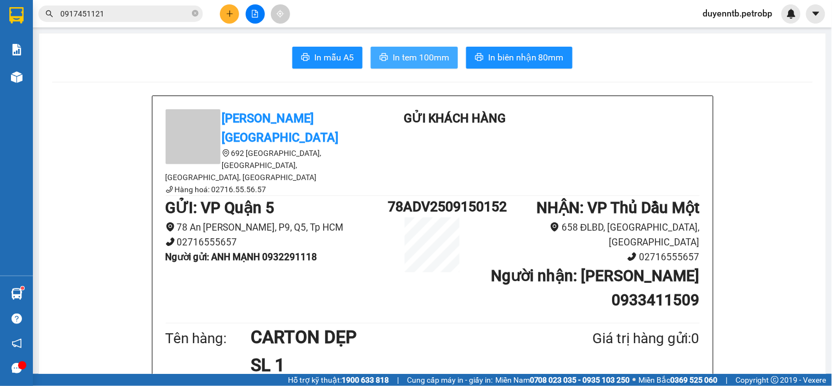
click at [428, 58] on span "In tem 100mm" at bounding box center [421, 57] width 57 height 14
click at [146, 16] on input "0917451121" at bounding box center [124, 14] width 129 height 12
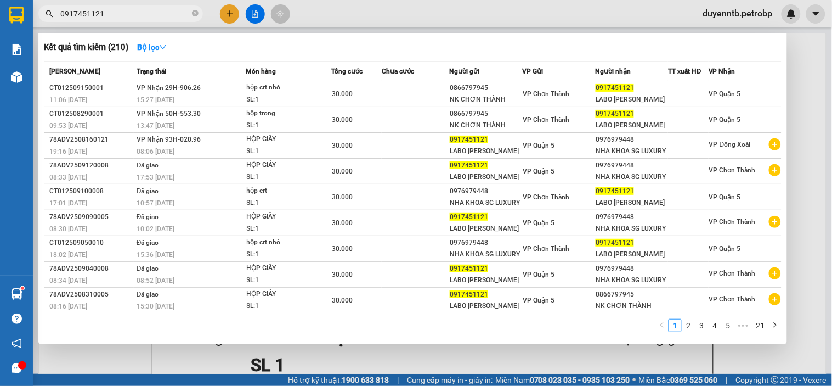
click at [146, 16] on input "0917451121" at bounding box center [124, 14] width 129 height 12
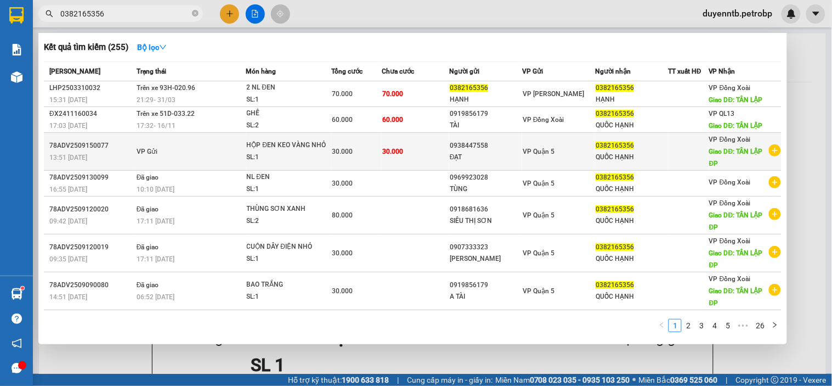
type input "0382165356"
click at [170, 151] on td "VP Gửi" at bounding box center [190, 152] width 112 height 38
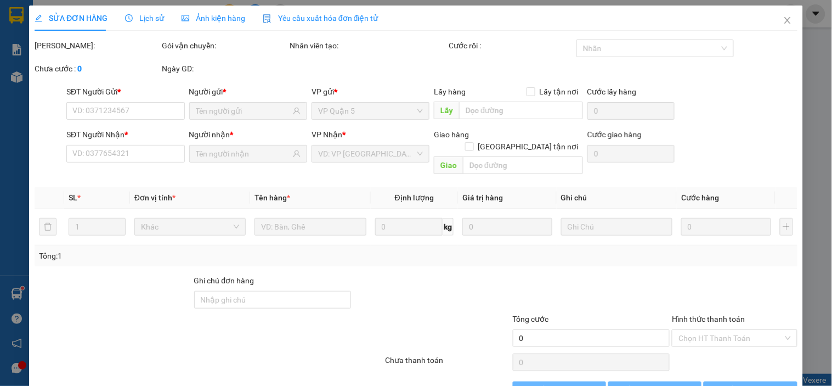
type input "0938447558"
type input "0382165356"
type input "TÂN LẬP ĐP"
type input "30.000"
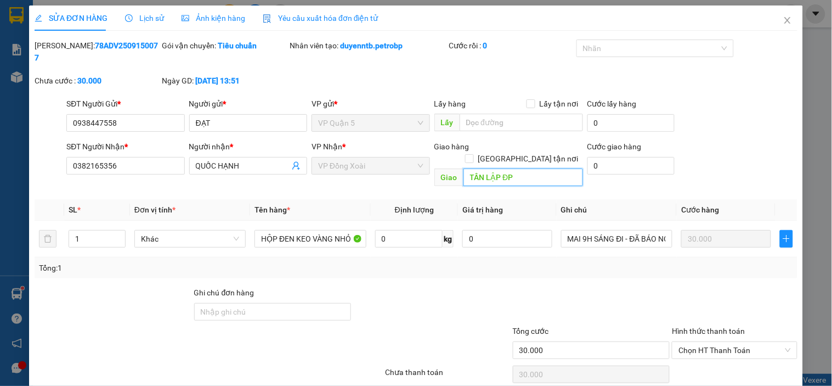
click at [518, 168] on input "TÂN LẬP ĐP" at bounding box center [524, 177] width 120 height 18
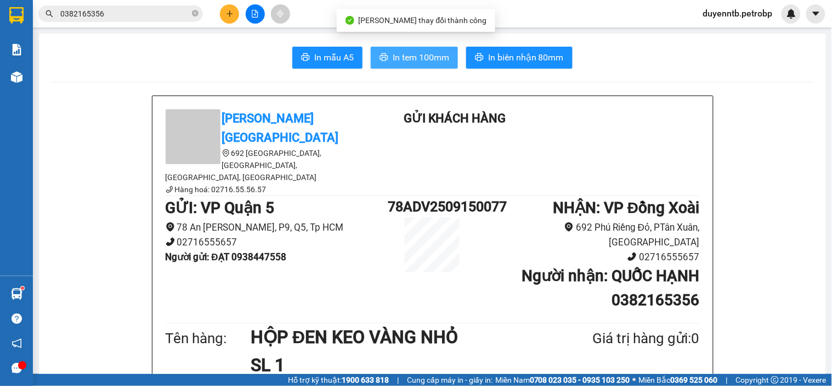
click at [393, 57] on span "In tem 100mm" at bounding box center [421, 57] width 57 height 14
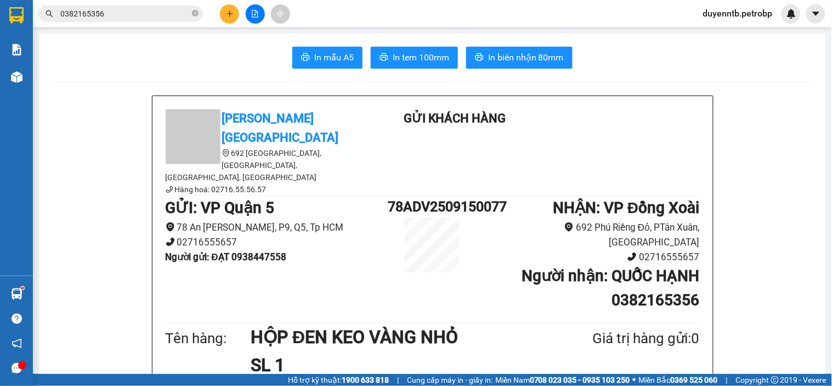
click at [227, 10] on icon "plus" at bounding box center [230, 14] width 8 height 8
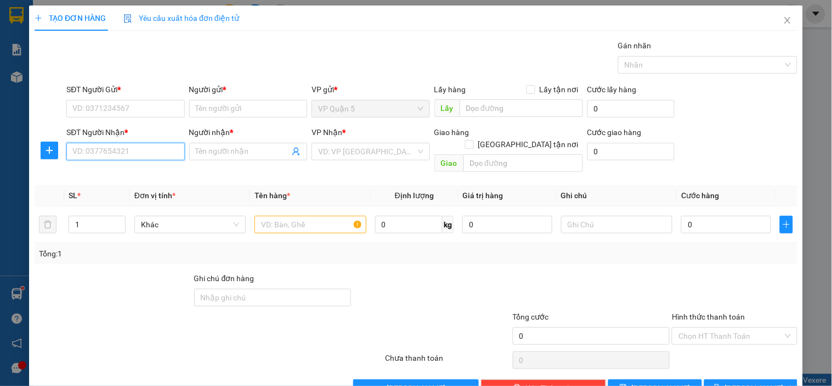
click at [133, 154] on input "SĐT Người Nhận *" at bounding box center [125, 152] width 118 height 18
click at [140, 176] on div "0978713375 - SUM" at bounding box center [124, 173] width 104 height 12
type input "0978713375"
type input "SUM"
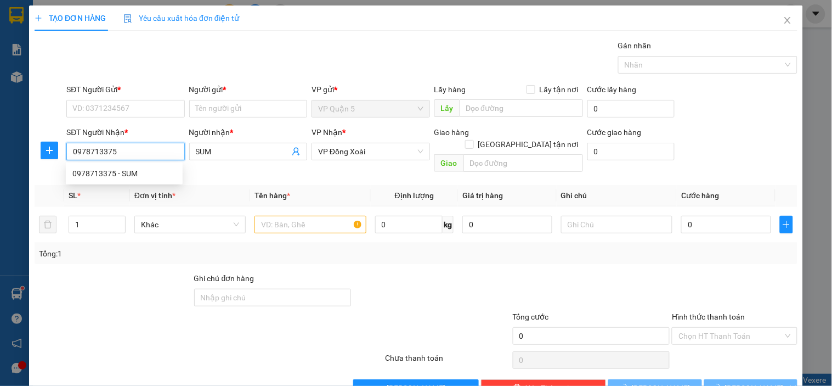
type input "40.000"
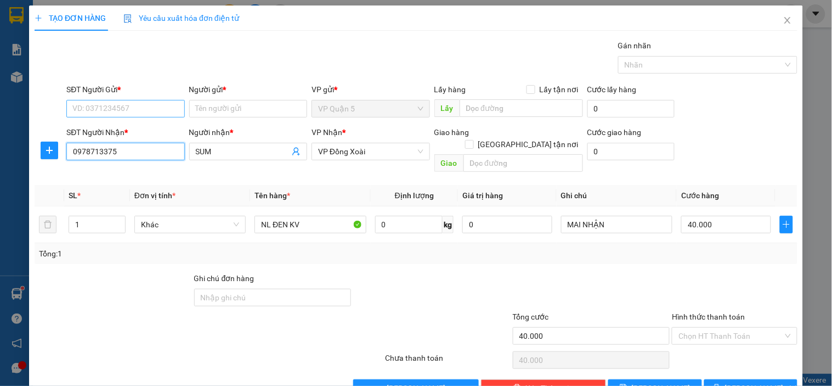
type input "0978713375"
click at [105, 103] on input "SĐT Người Gửi *" at bounding box center [125, 109] width 118 height 18
click at [108, 129] on div "0915972579 - KING" at bounding box center [124, 131] width 104 height 12
type input "0915972579"
type input "KING"
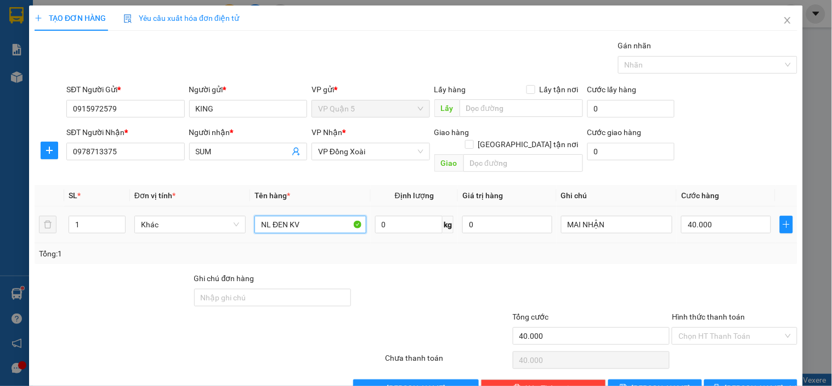
click at [311, 216] on input "NL ĐEN KV" at bounding box center [310, 225] width 111 height 18
type input "BAO XANH"
click at [677, 206] on td "40.000" at bounding box center [726, 224] width 99 height 37
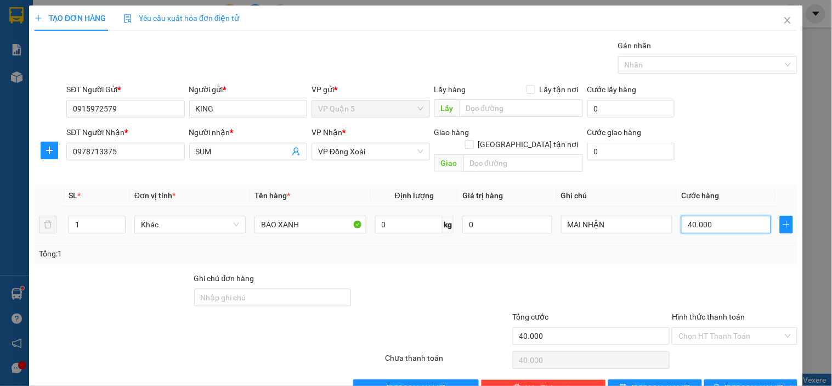
click at [683, 216] on input "40.000" at bounding box center [726, 225] width 90 height 18
type input "8"
type input "80"
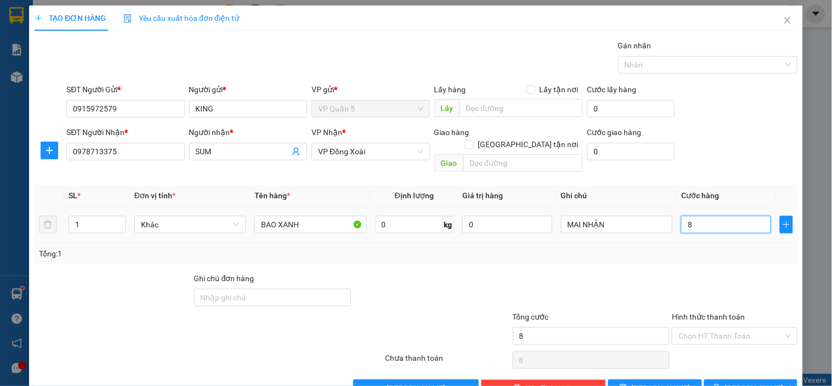
type input "80"
type input "800"
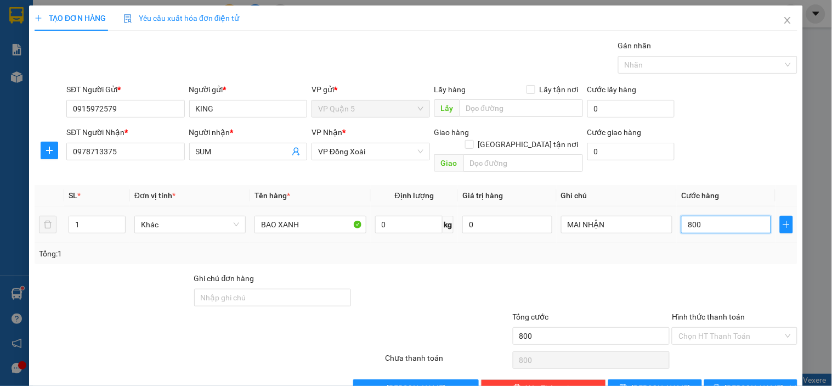
type input "8.000"
type input "80.000"
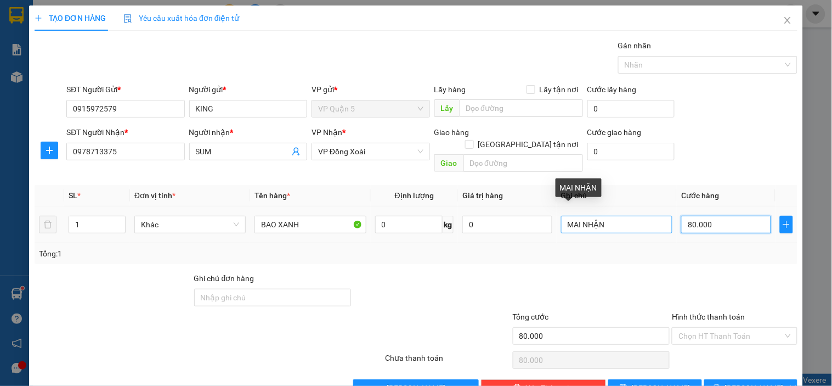
type input "80.000"
click at [634, 216] on input "MAI NHẬN" at bounding box center [616, 225] width 111 height 18
drag, startPoint x: 635, startPoint y: 214, endPoint x: 505, endPoint y: 232, distance: 131.2
click at [506, 232] on div "SL * Đơn vị tính * Tên hàng * Định lượng Giá trị hàng Ghi chú Cước hàng 1 Khác …" at bounding box center [416, 224] width 763 height 79
type input "M"
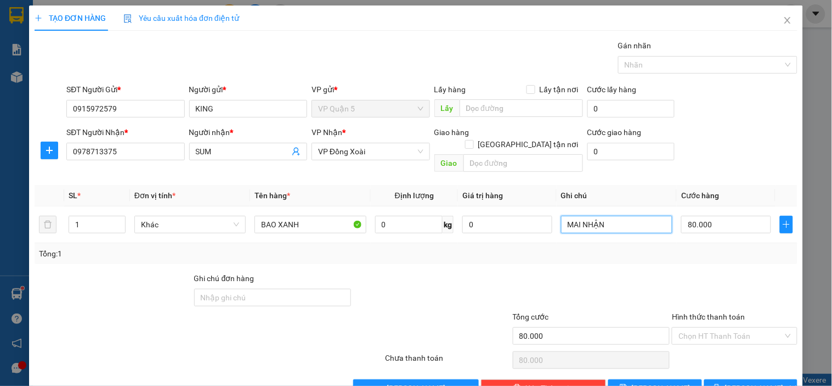
type input "MAI NHẬN"
click at [720, 384] on icon "printer" at bounding box center [716, 387] width 7 height 7
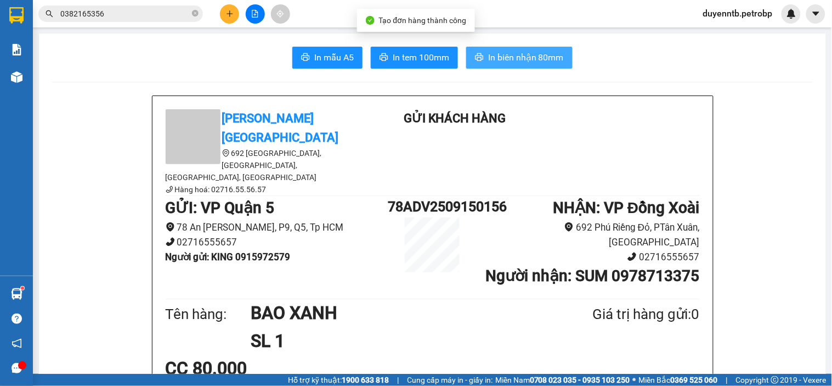
click at [494, 50] on span "In biên nhận 80mm" at bounding box center [526, 57] width 76 height 14
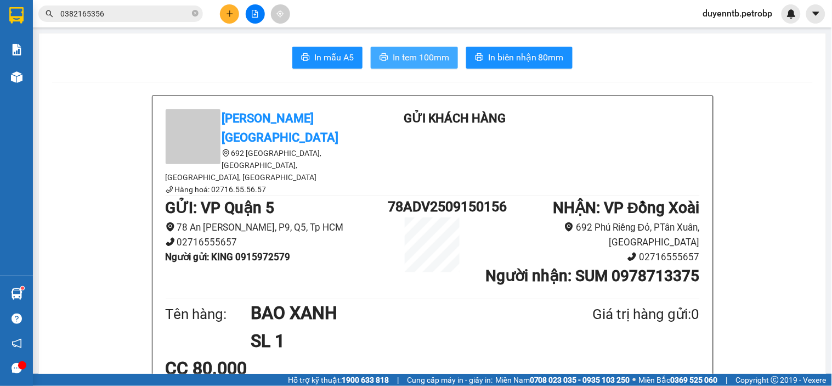
click at [437, 53] on span "In tem 100mm" at bounding box center [421, 57] width 57 height 14
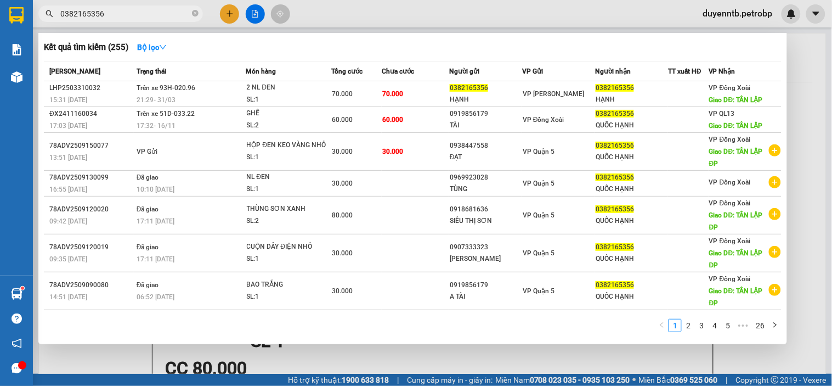
click at [139, 12] on input "0382165356" at bounding box center [124, 14] width 129 height 12
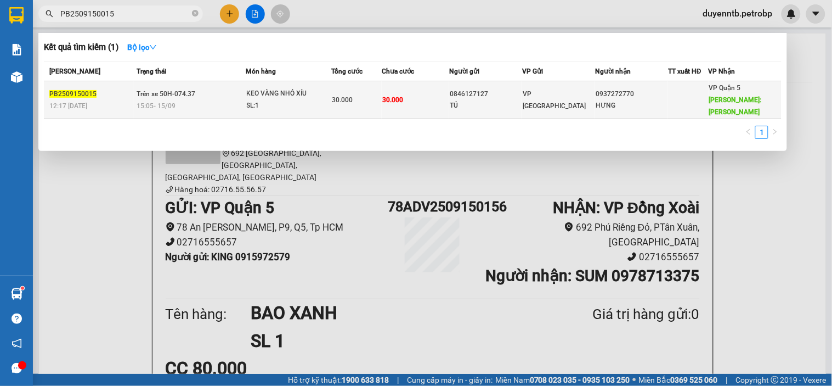
type input "PB2509150015"
click at [335, 113] on td "30.000" at bounding box center [356, 100] width 50 height 38
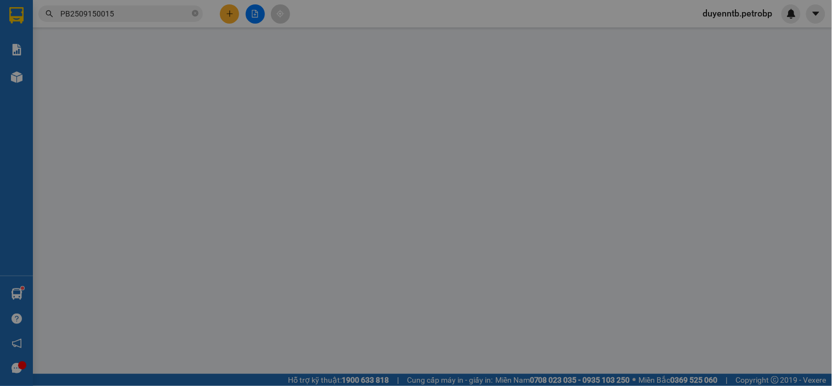
type input "0846127127"
type input "TÚ"
type input "0937272770"
type input "HƯNG"
type input "[PERSON_NAME]"
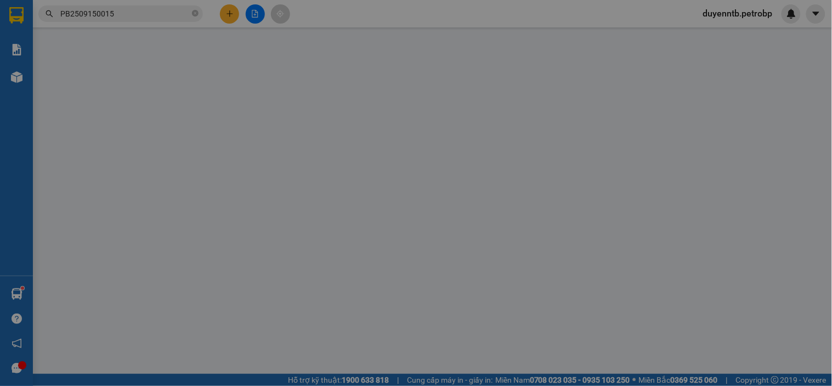
type input "30.000"
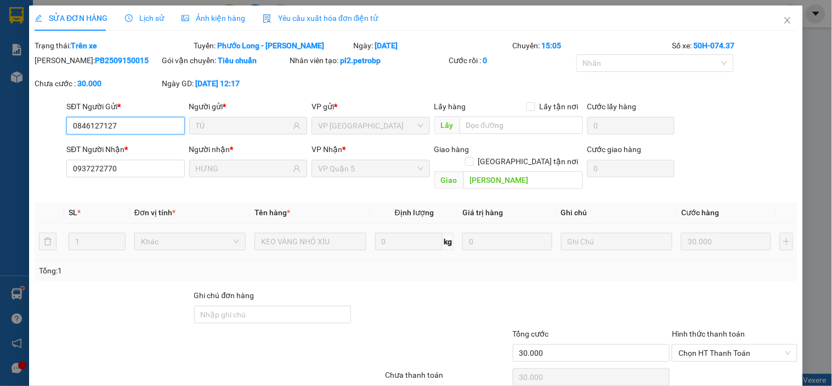
scroll to position [37, 0]
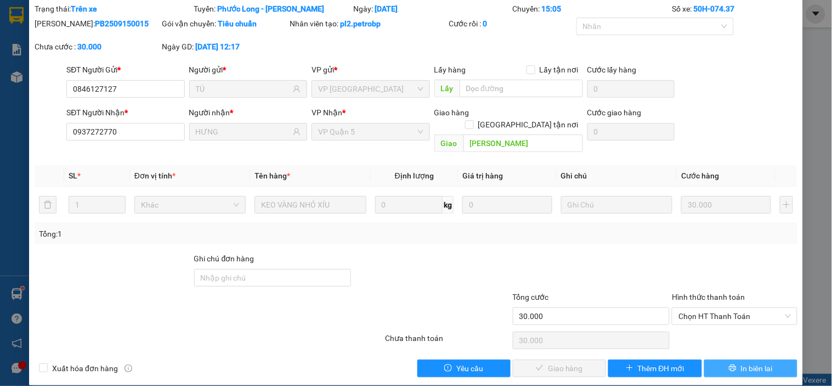
click at [758, 362] on span "In biên lai" at bounding box center [757, 368] width 32 height 12
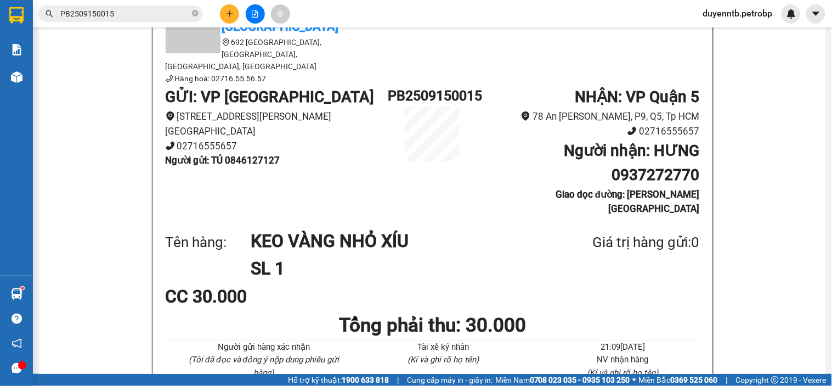
scroll to position [86, 0]
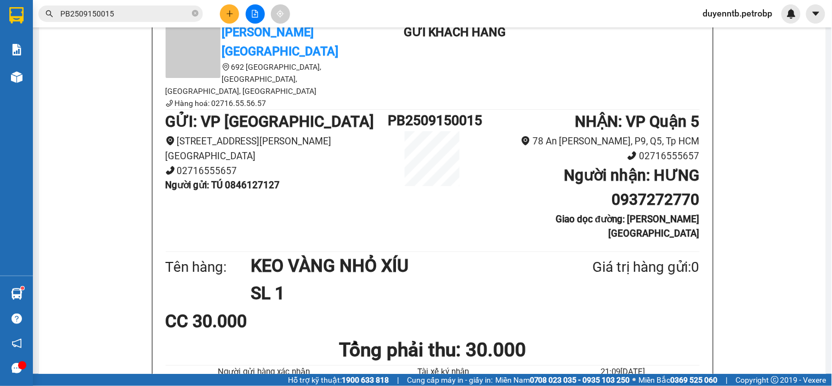
click at [121, 10] on input "PB2509150015" at bounding box center [124, 14] width 129 height 12
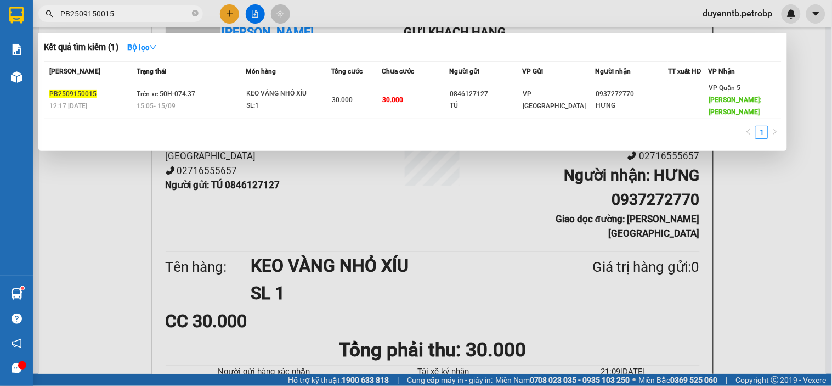
click at [121, 10] on input "PB2509150015" at bounding box center [124, 14] width 129 height 12
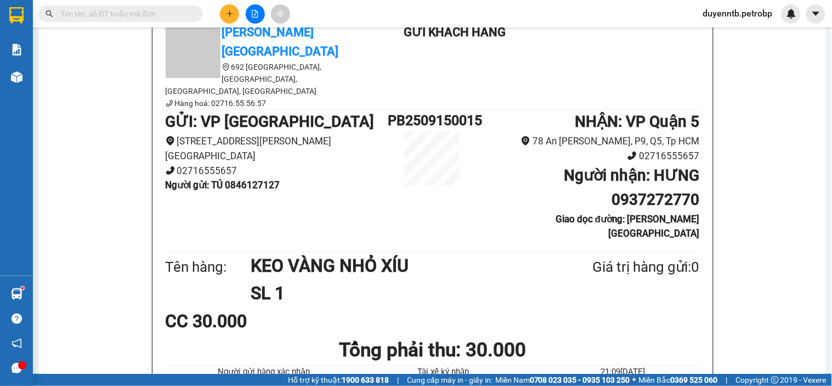
paste input "0937001990"
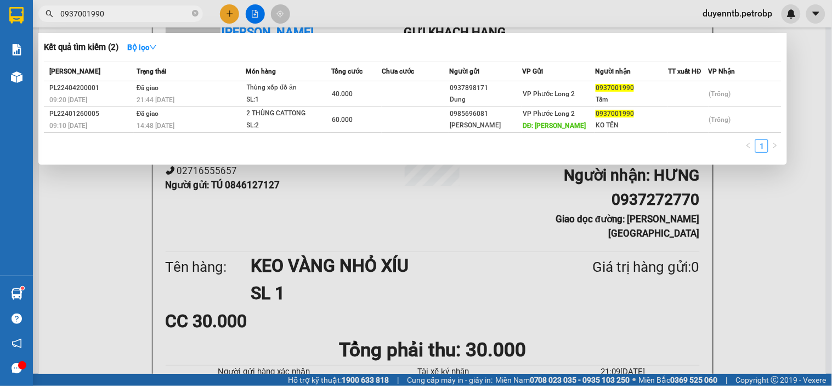
type input "0937001990"
click at [81, 238] on div at bounding box center [416, 193] width 832 height 386
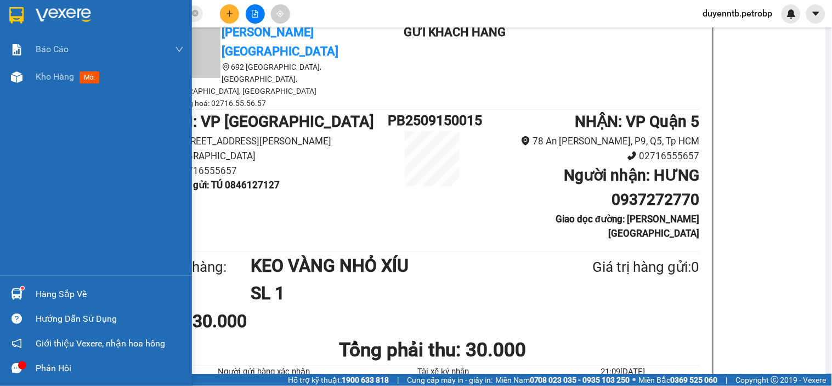
click at [44, 291] on div "Hàng sắp về" at bounding box center [110, 294] width 148 height 16
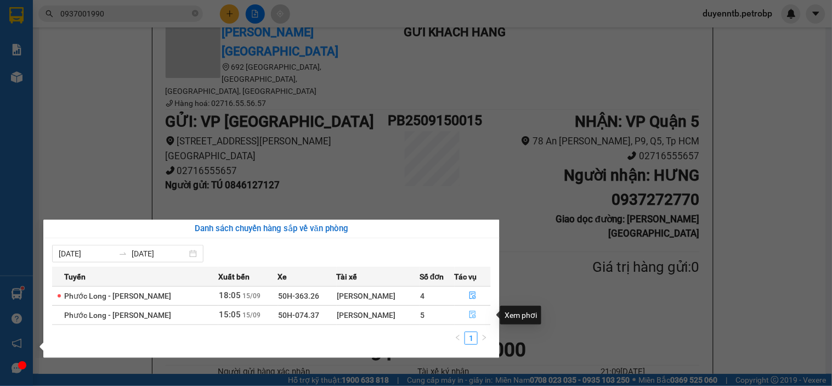
click at [475, 315] on icon "file-done" at bounding box center [473, 315] width 8 height 8
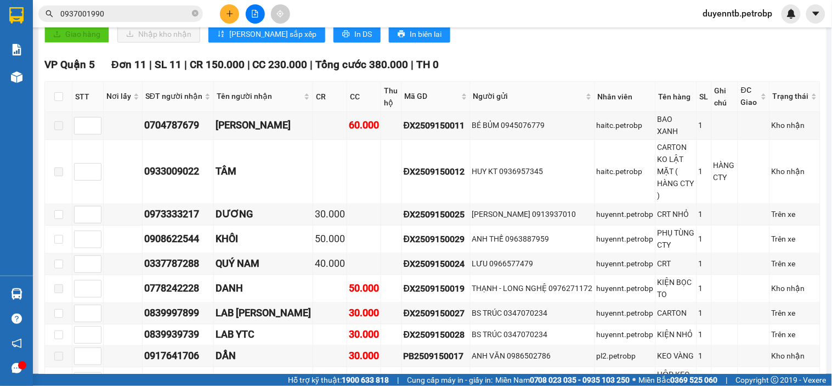
scroll to position [242, 0]
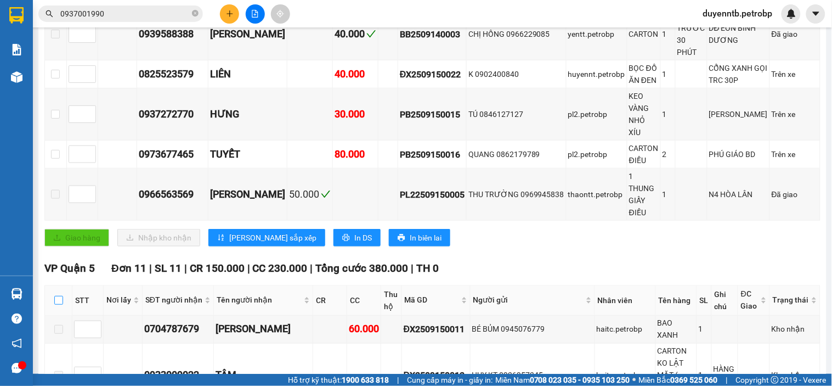
click at [58, 296] on input "checkbox" at bounding box center [58, 300] width 9 height 9
checkbox input "true"
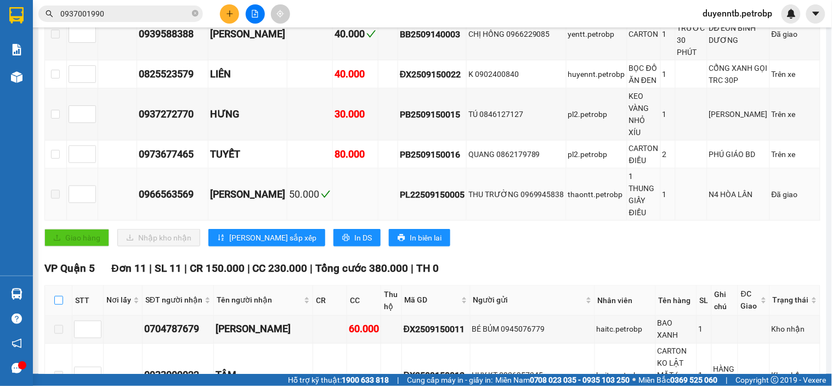
checkbox input "true"
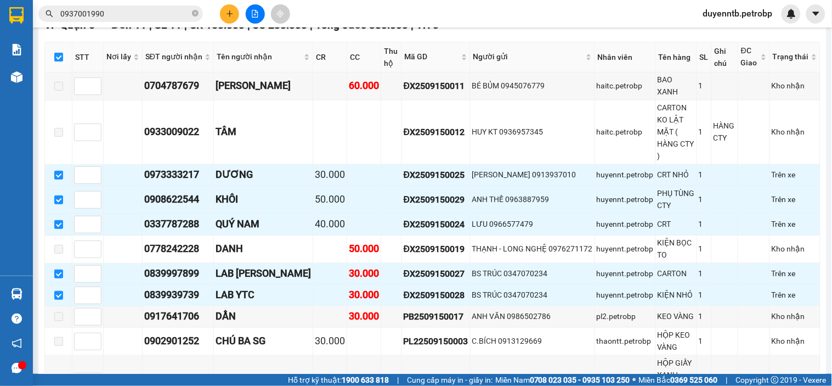
scroll to position [472, 0]
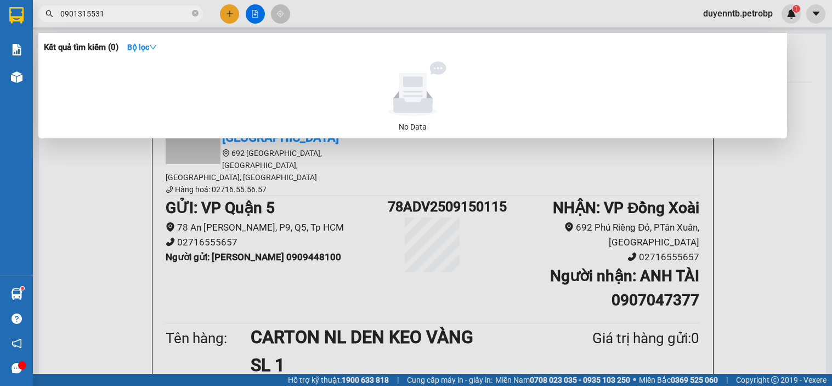
click at [226, 13] on div at bounding box center [416, 193] width 832 height 386
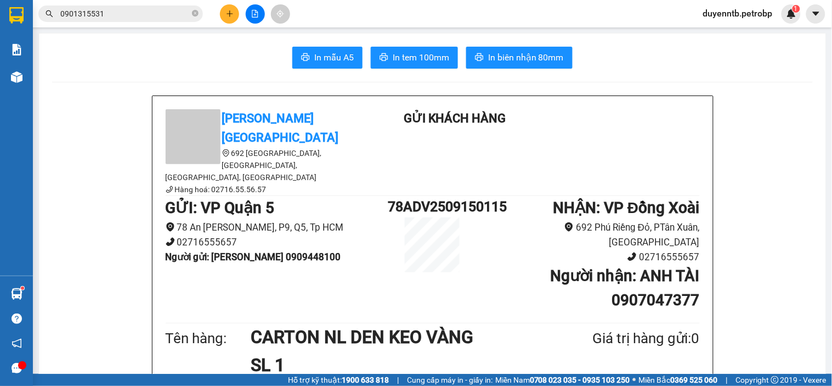
click at [233, 17] on icon "plus" at bounding box center [230, 14] width 8 height 8
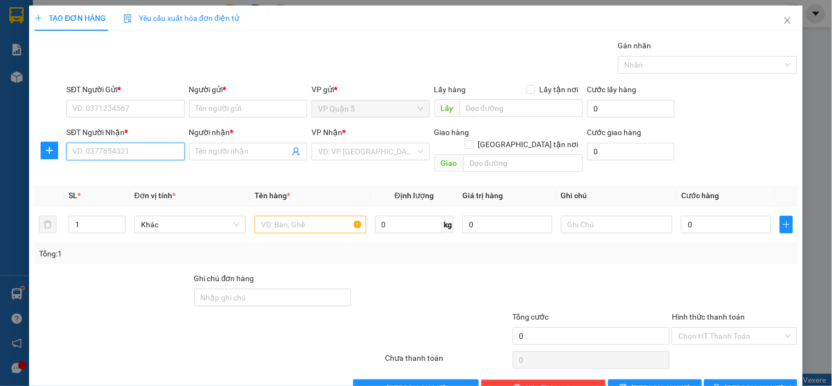
click at [133, 146] on input "SĐT Người Nhận *" at bounding box center [125, 152] width 118 height 18
click at [157, 173] on div "0333333916 - LƯƠNG" at bounding box center [124, 173] width 104 height 12
type input "0333333916"
type input "LƯƠNG"
type input "40.000"
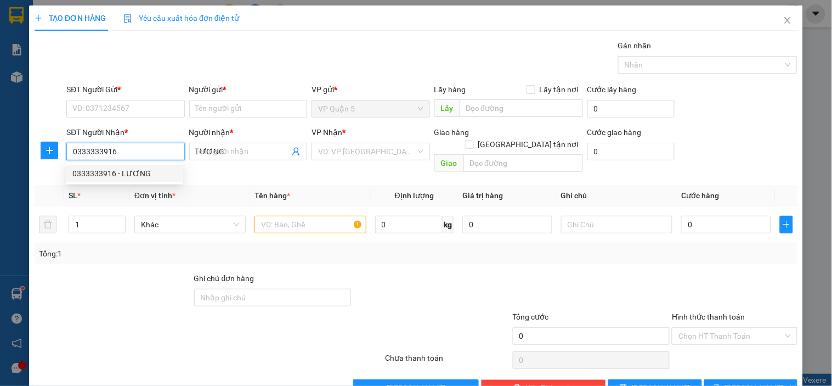
type input "40.000"
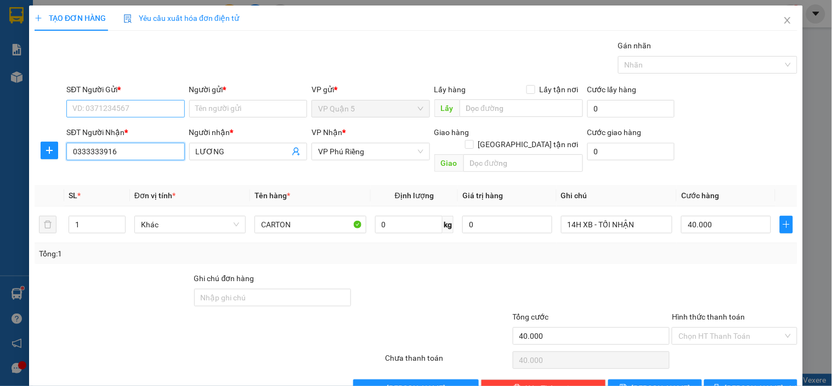
type input "0333333916"
click at [141, 112] on input "SĐT Người Gửi *" at bounding box center [125, 109] width 118 height 18
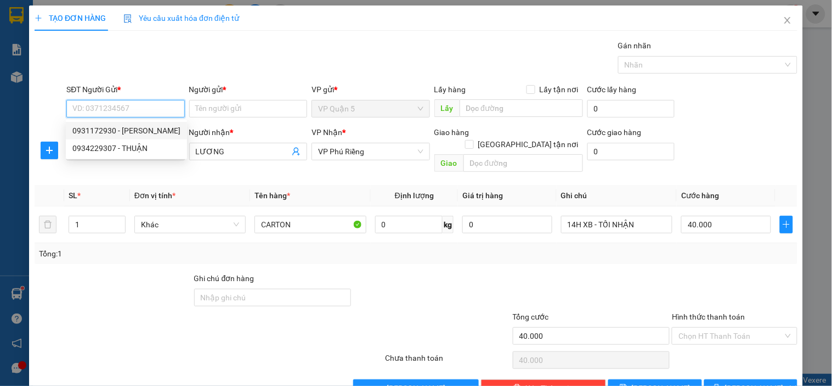
click at [150, 129] on div "0931172930 - [PERSON_NAME]" at bounding box center [126, 131] width 108 height 12
type input "0931172930"
type input "[PERSON_NAME]"
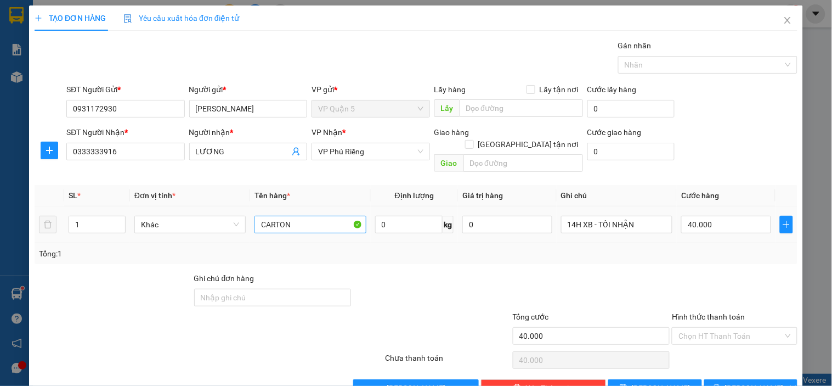
drag, startPoint x: 332, startPoint y: 201, endPoint x: 325, endPoint y: 210, distance: 11.0
click at [331, 213] on div "CARTON" at bounding box center [310, 224] width 111 height 22
click at [320, 216] on input "CARTON" at bounding box center [310, 225] width 111 height 18
type input "CARTON KV"
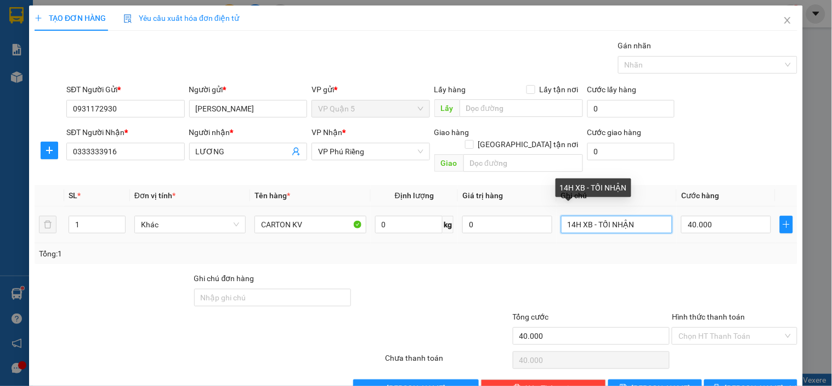
click at [596, 216] on input "14H XB - TỐI NHẬN" at bounding box center [616, 225] width 111 height 18
click at [595, 216] on input "14H XB - TỐI NHẬN" at bounding box center [616, 225] width 111 height 18
type input "21H ĐI MAI NHẬN"
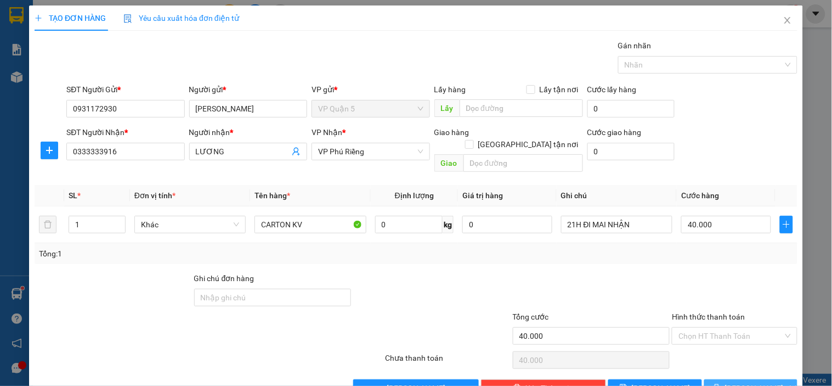
click at [720, 384] on icon "printer" at bounding box center [716, 387] width 7 height 7
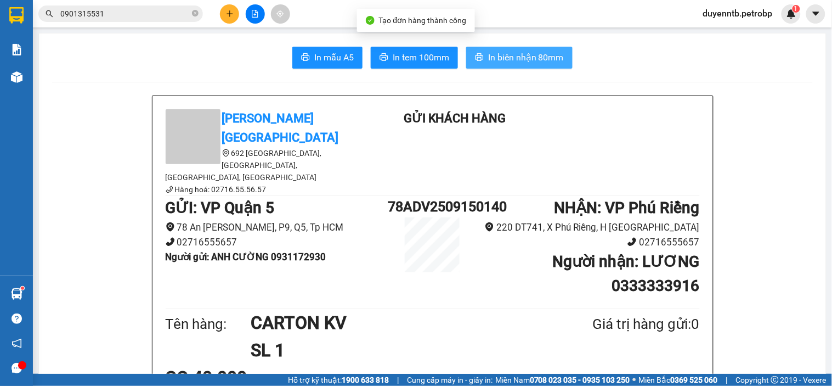
click at [518, 55] on span "In biên nhận 80mm" at bounding box center [526, 57] width 76 height 14
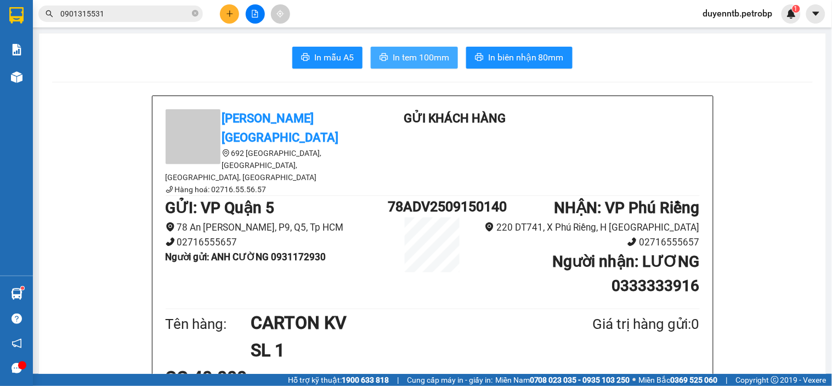
click at [415, 49] on button "In tem 100mm" at bounding box center [414, 58] width 87 height 22
drag, startPoint x: 156, startPoint y: 22, endPoint x: 148, endPoint y: 18, distance: 9.1
click at [155, 22] on div "Kết quả tìm kiếm ( 0 ) Bộ lọc No Data 0901315531" at bounding box center [107, 13] width 214 height 19
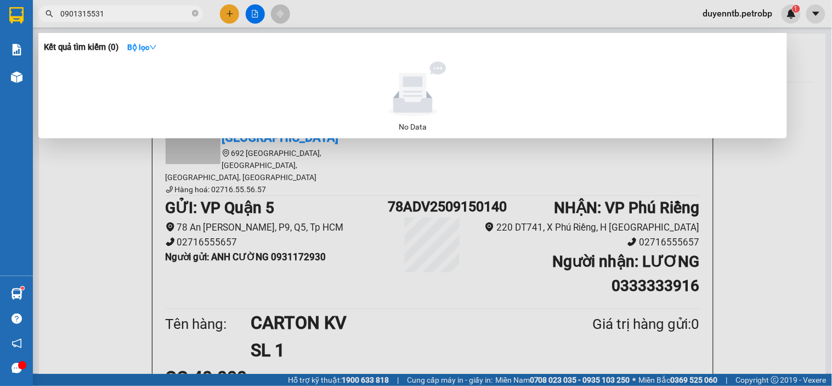
click at [148, 18] on input "0901315531" at bounding box center [124, 14] width 129 height 12
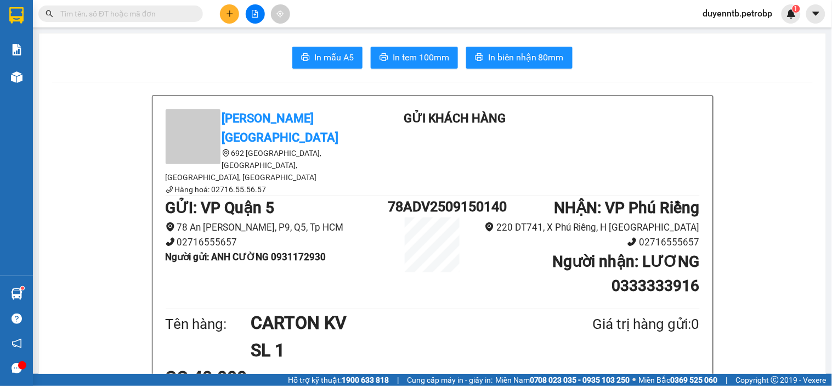
paste input "0975689739"
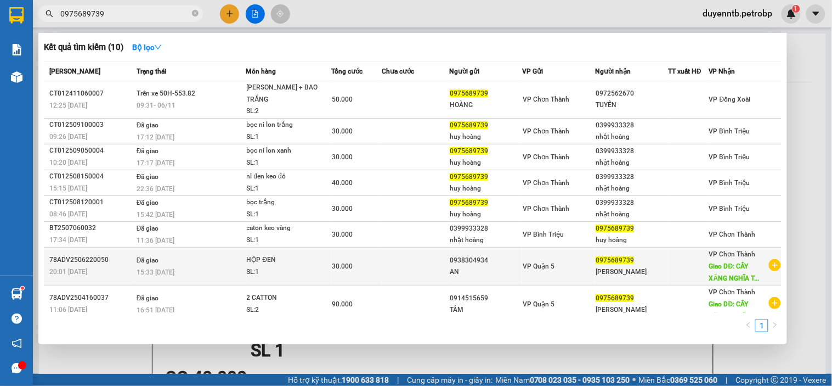
type input "0975689739"
click at [110, 266] on div "20:01 - 22/06" at bounding box center [91, 272] width 84 height 12
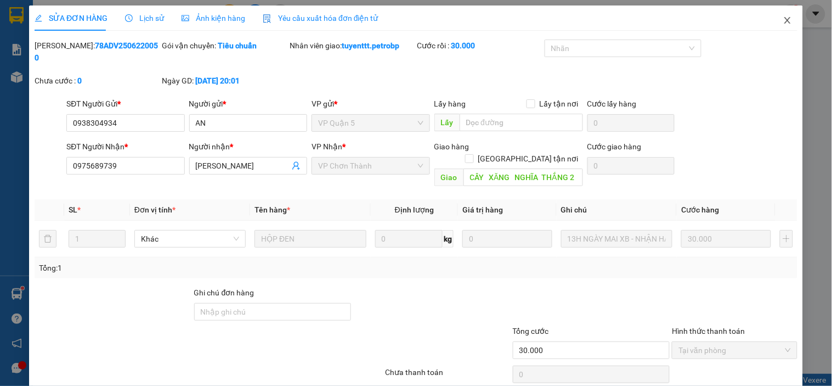
click at [783, 22] on icon "close" at bounding box center [787, 20] width 9 height 9
